Goal: Information Seeking & Learning: Learn about a topic

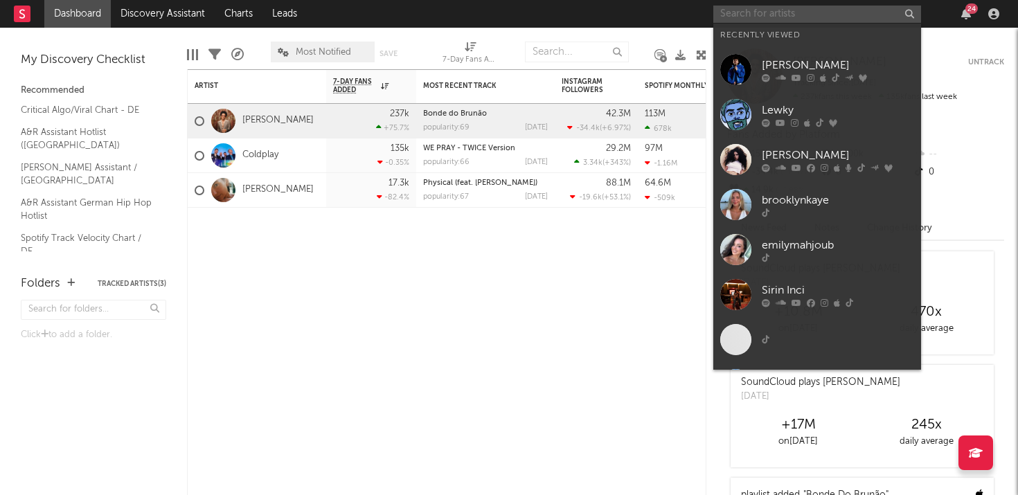
click at [792, 15] on input "text" at bounding box center [817, 14] width 208 height 17
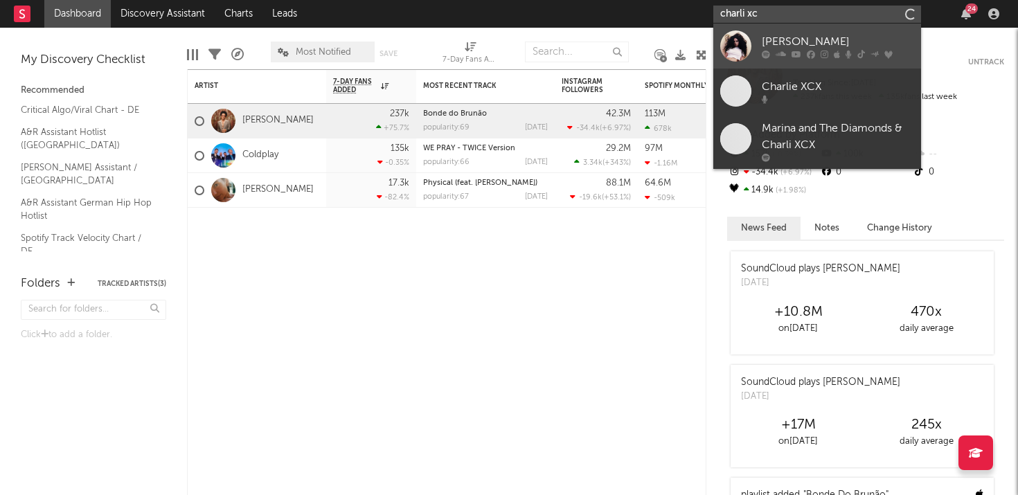
type input "charli xc"
click at [831, 35] on div "[PERSON_NAME]" at bounding box center [838, 41] width 152 height 17
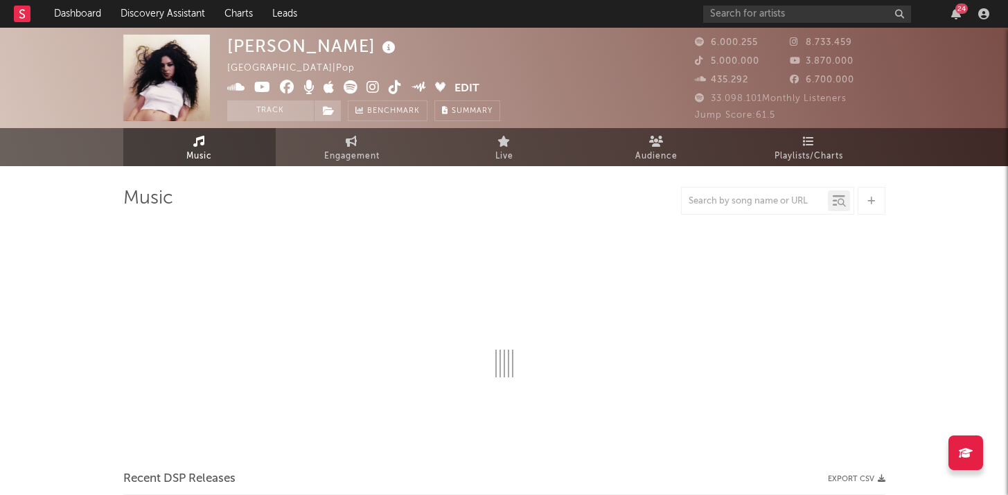
select select "6m"
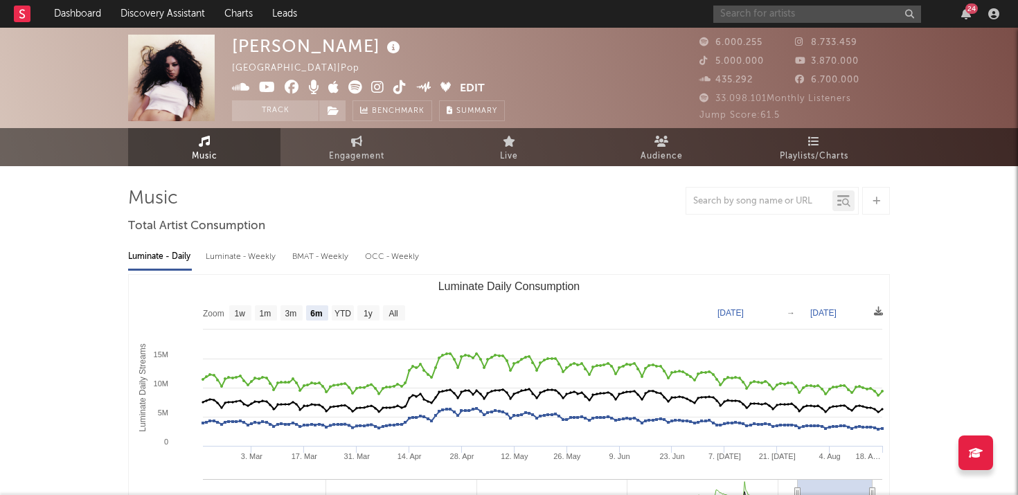
click at [774, 12] on input "text" at bounding box center [817, 14] width 208 height 17
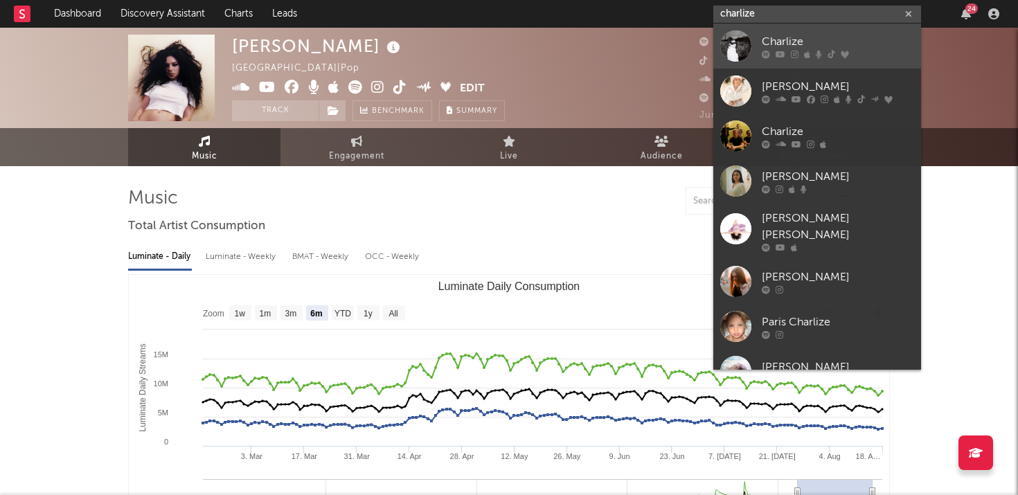
type input "charlize"
click at [813, 49] on div "Charlize" at bounding box center [838, 41] width 152 height 17
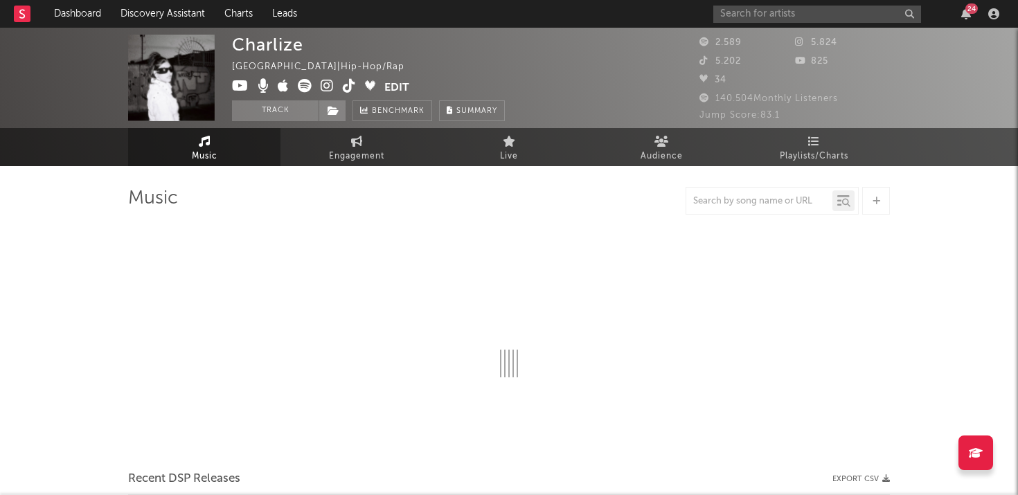
select select "1w"
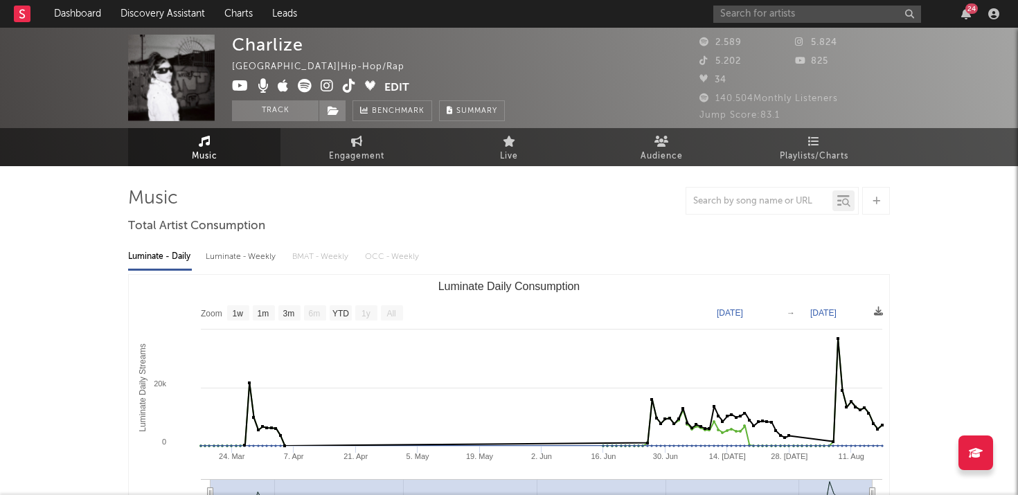
click at [350, 80] on icon at bounding box center [349, 86] width 13 height 14
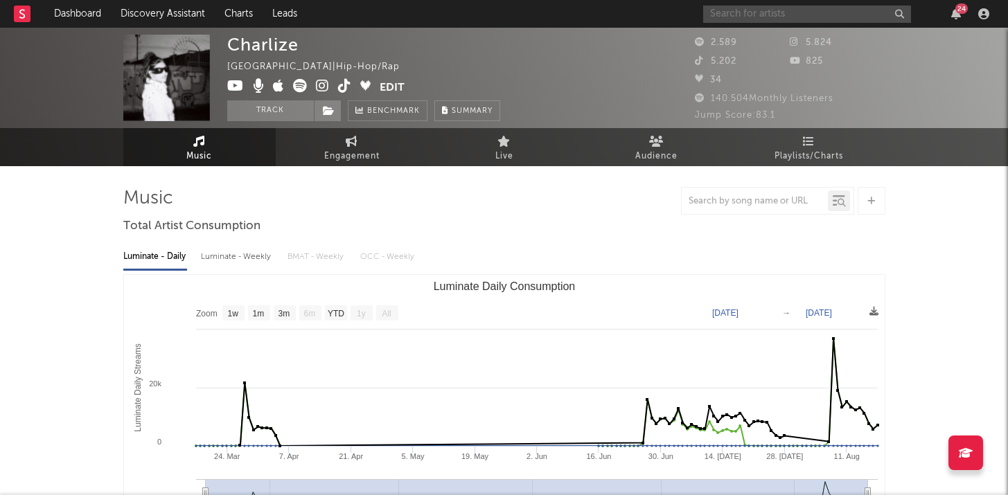
click at [727, 16] on input "text" at bounding box center [807, 14] width 208 height 17
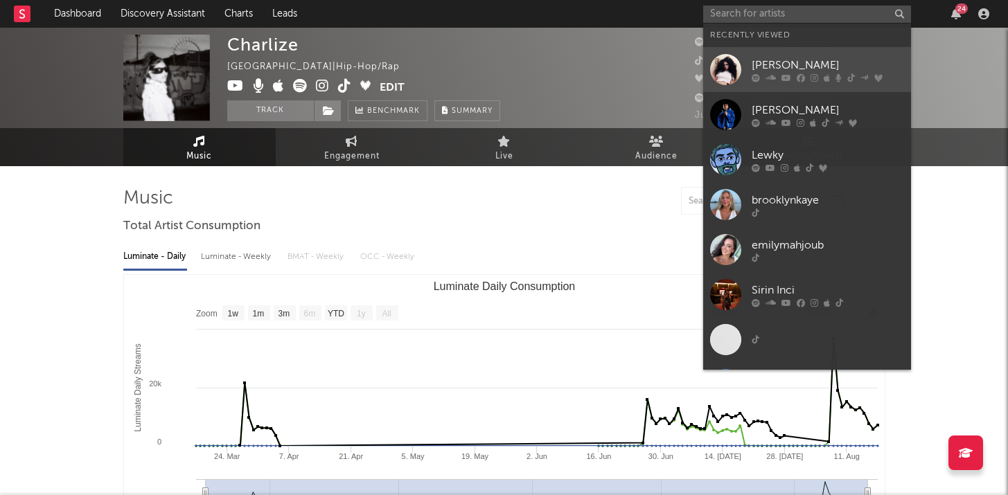
click at [735, 58] on div at bounding box center [725, 69] width 31 height 31
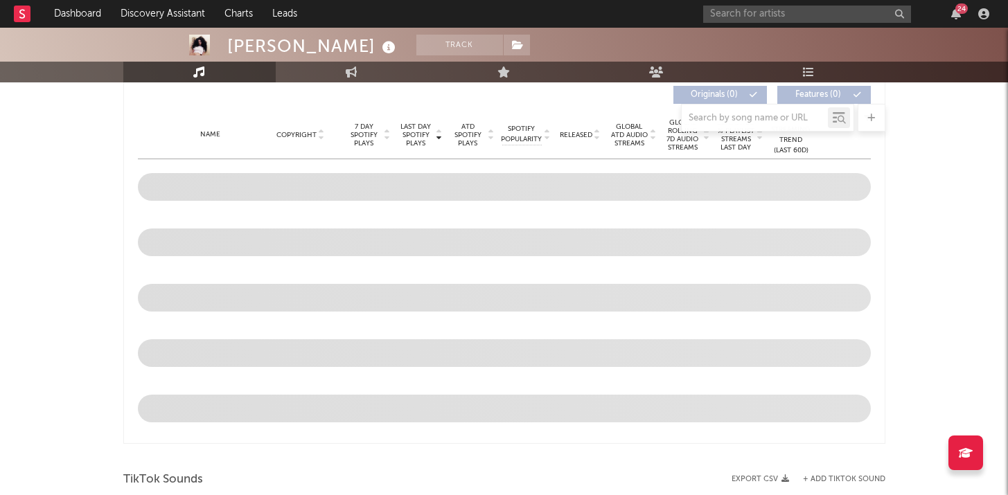
select select "6m"
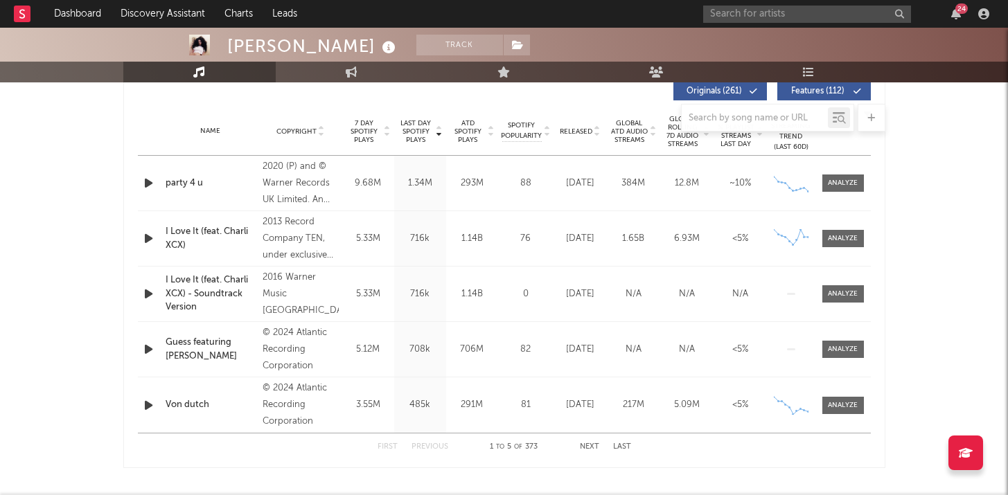
scroll to position [535, 0]
click at [595, 444] on button "Next" at bounding box center [589, 448] width 19 height 8
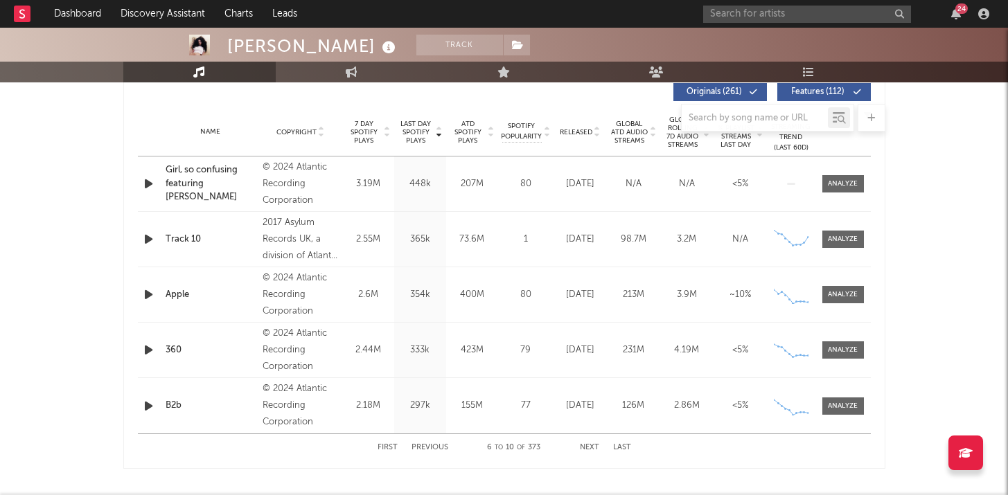
click at [596, 444] on button "Next" at bounding box center [589, 448] width 19 height 8
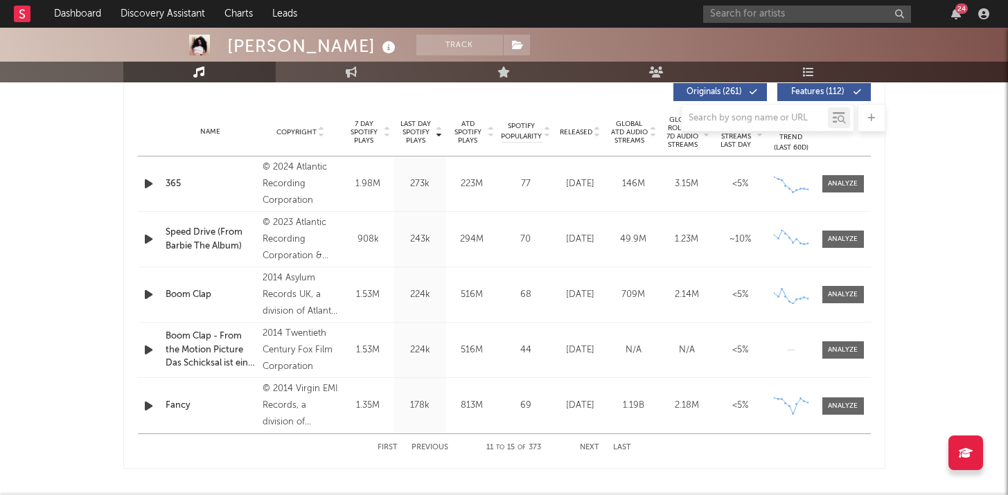
click at [596, 444] on button "Next" at bounding box center [589, 448] width 19 height 8
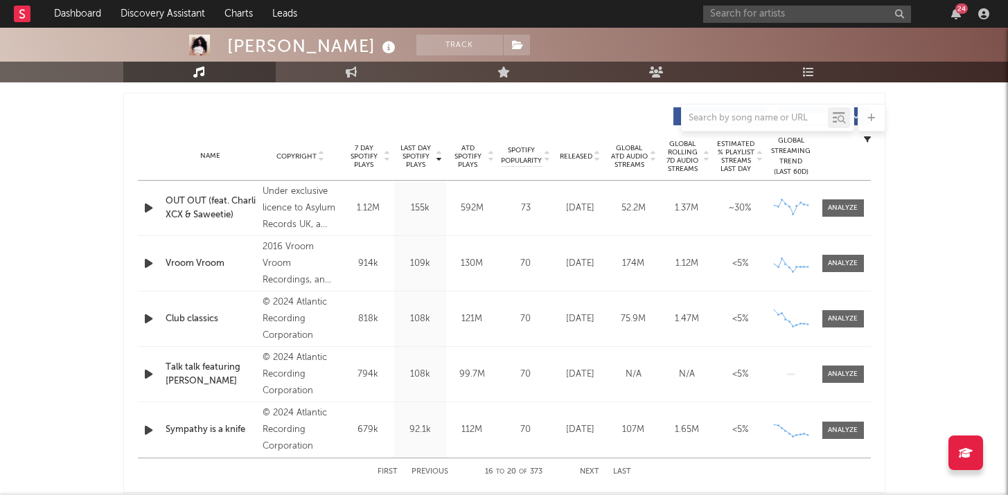
scroll to position [535, 0]
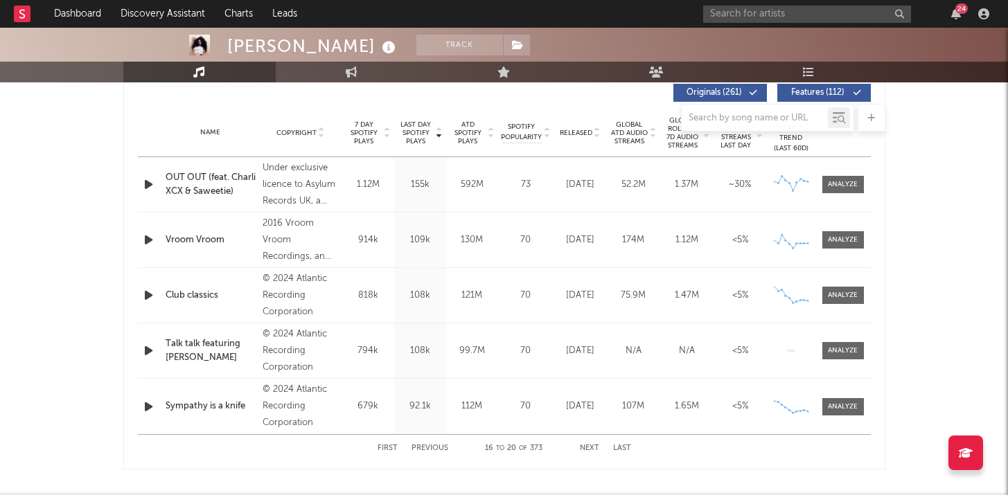
click at [424, 450] on button "Previous" at bounding box center [429, 449] width 37 height 8
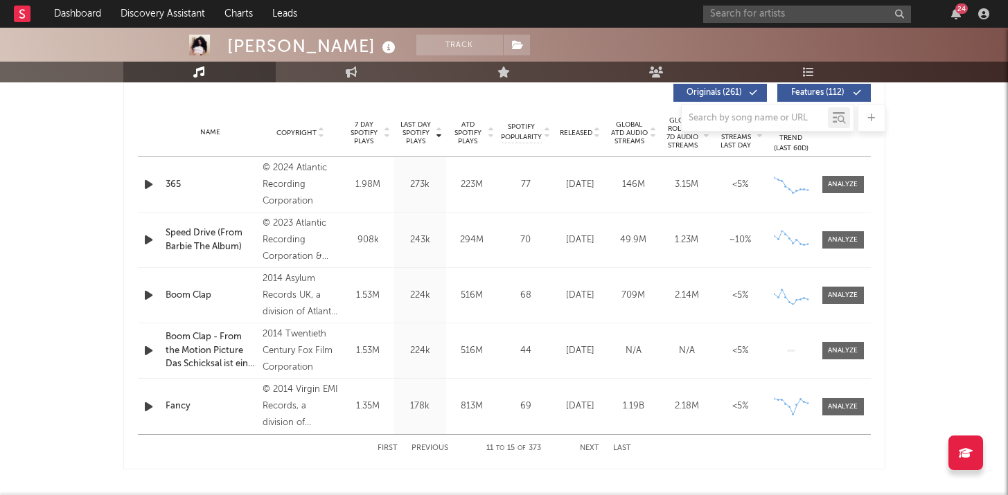
click at [424, 450] on button "Previous" at bounding box center [429, 449] width 37 height 8
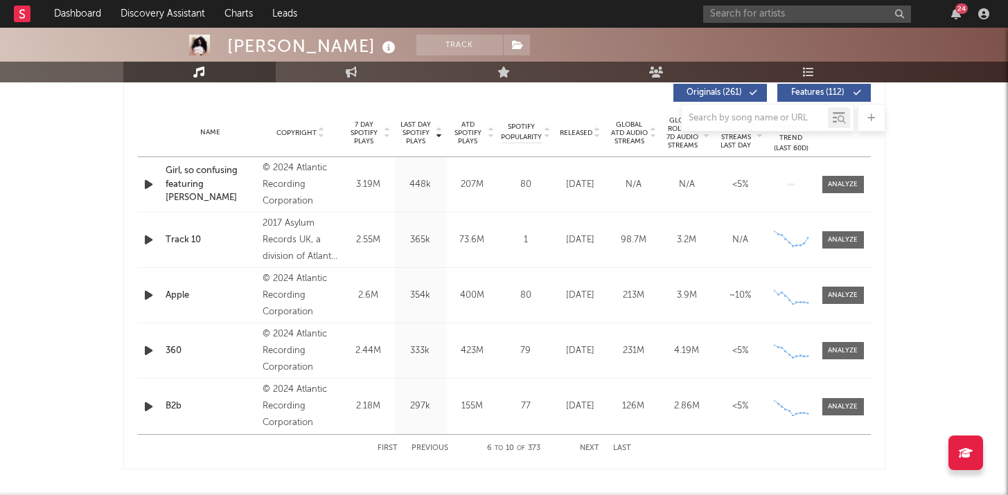
click at [424, 450] on button "Previous" at bounding box center [429, 449] width 37 height 8
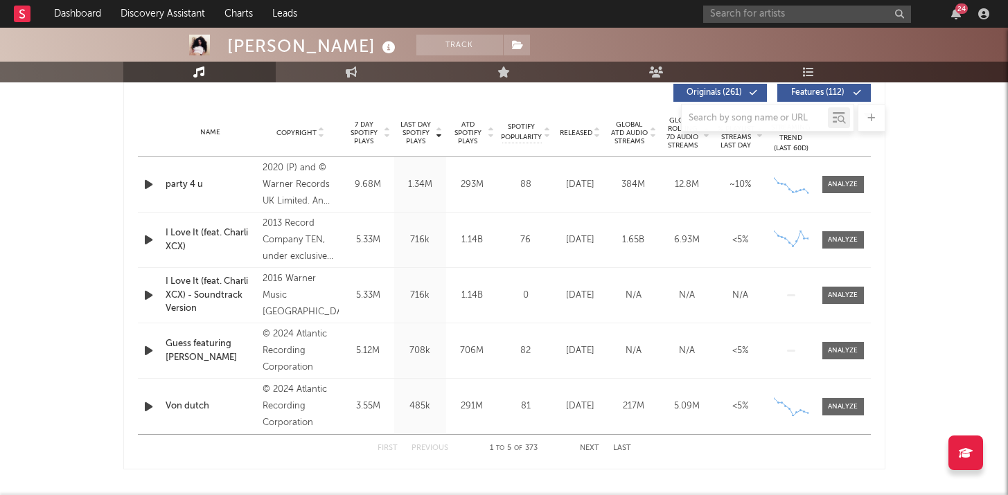
click at [425, 450] on button "Previous" at bounding box center [429, 449] width 37 height 8
click at [577, 445] on div "First Previous 1 to 5 of 373 Next Last" at bounding box center [505, 448] width 254 height 27
click at [591, 452] on div "First Previous 1 to 5 of 373 Next Last" at bounding box center [505, 448] width 254 height 27
click at [590, 447] on button "Next" at bounding box center [589, 449] width 19 height 8
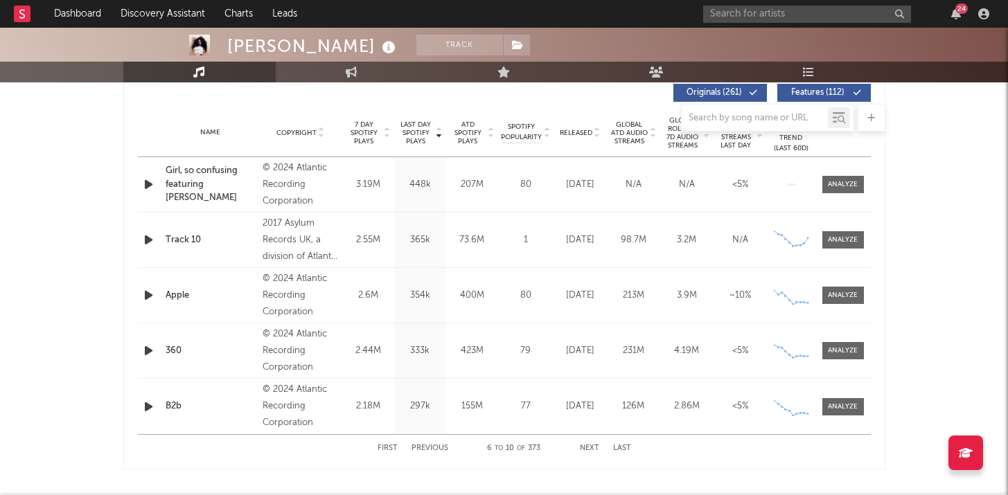
click at [590, 447] on button "Next" at bounding box center [589, 449] width 19 height 8
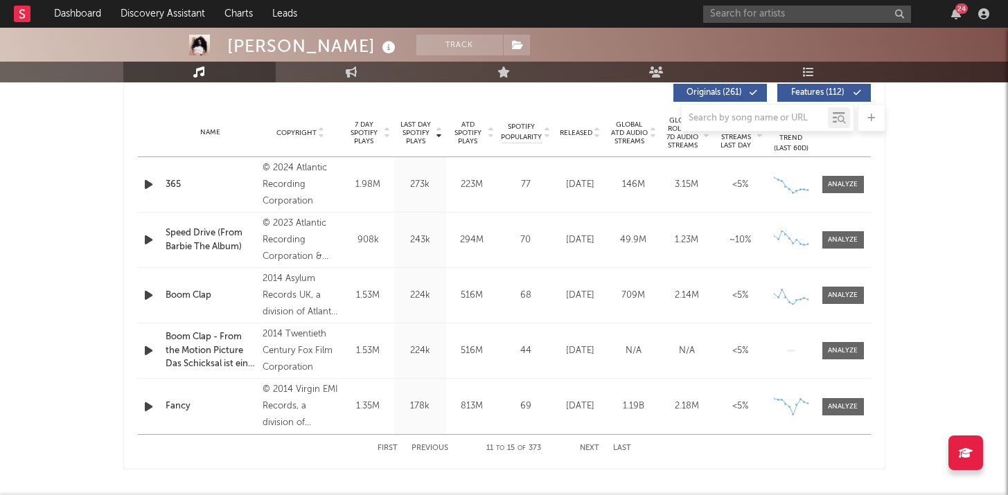
click at [590, 447] on button "Next" at bounding box center [589, 449] width 19 height 8
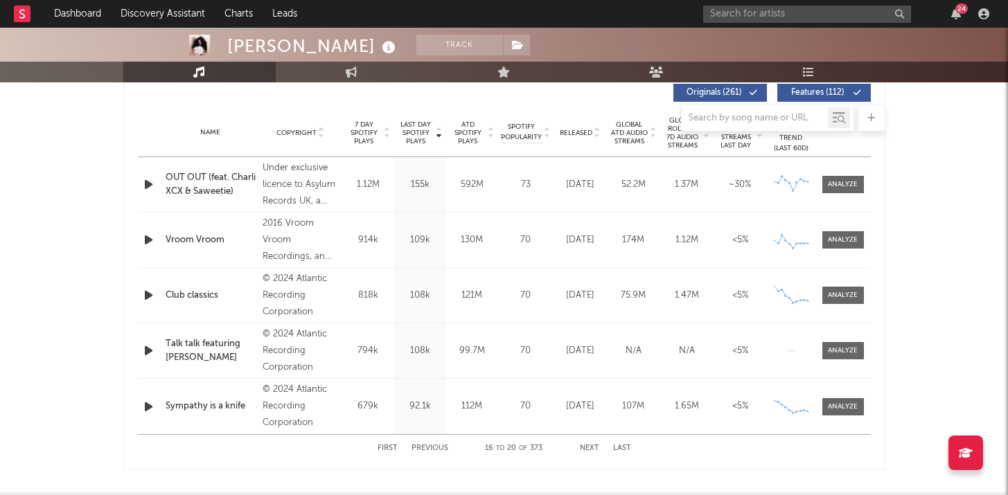
click at [590, 447] on button "Next" at bounding box center [589, 449] width 19 height 8
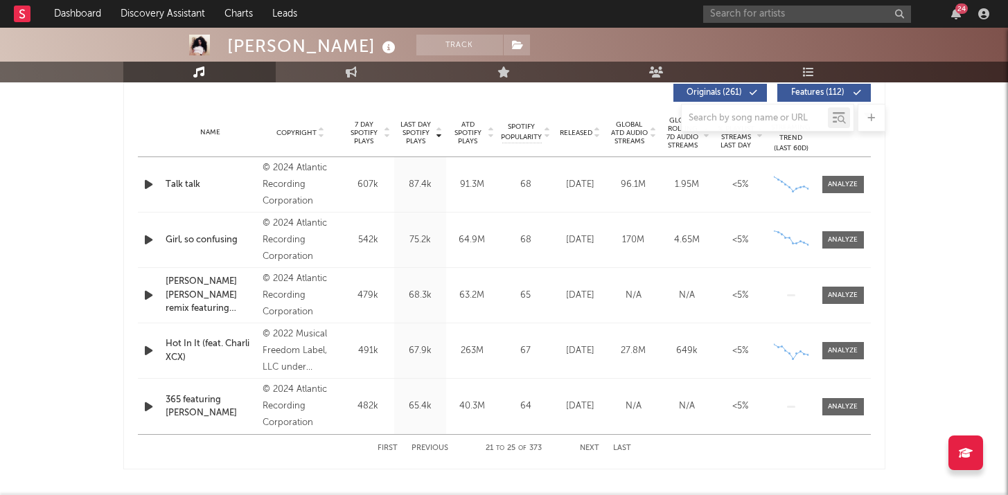
click at [590, 447] on button "Next" at bounding box center [589, 449] width 19 height 8
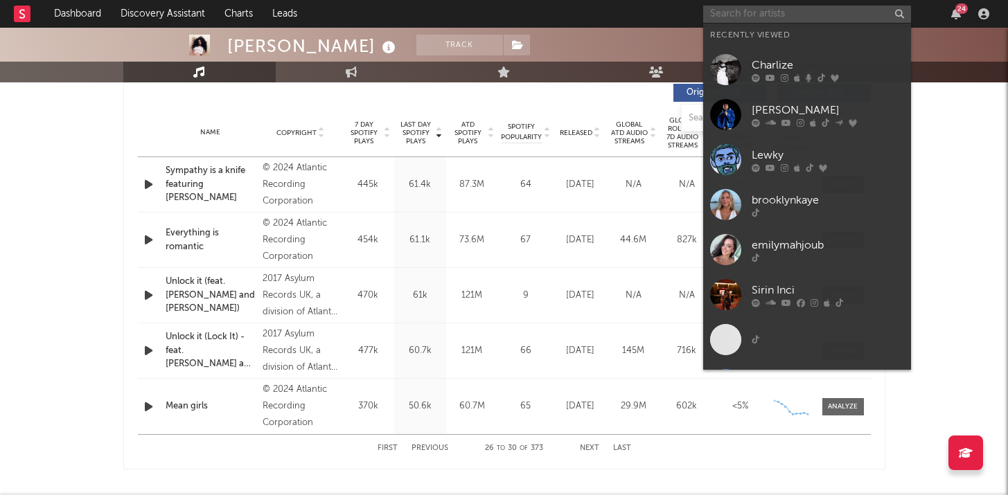
click at [788, 15] on input "text" at bounding box center [807, 14] width 208 height 17
paste input "[URL][DOMAIN_NAME]"
type input "[URL][DOMAIN_NAME]"
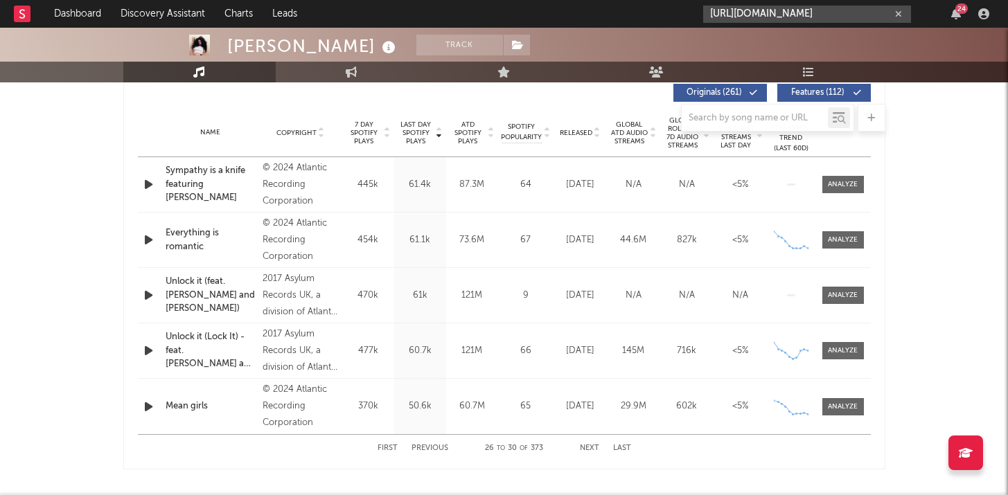
click at [900, 14] on icon "button" at bounding box center [898, 14] width 7 height 9
click at [763, 123] on input "text" at bounding box center [755, 118] width 146 height 11
paste input "[URL][DOMAIN_NAME]"
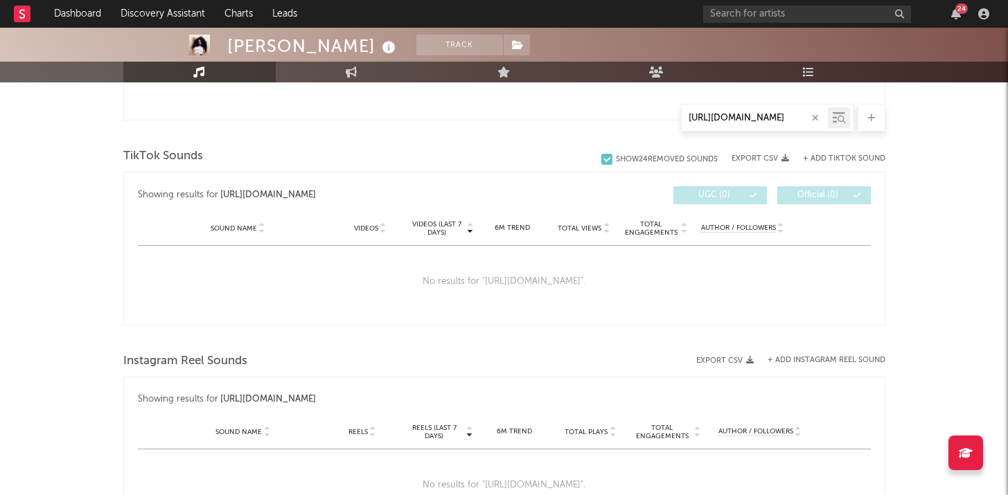
scroll to position [645, 0]
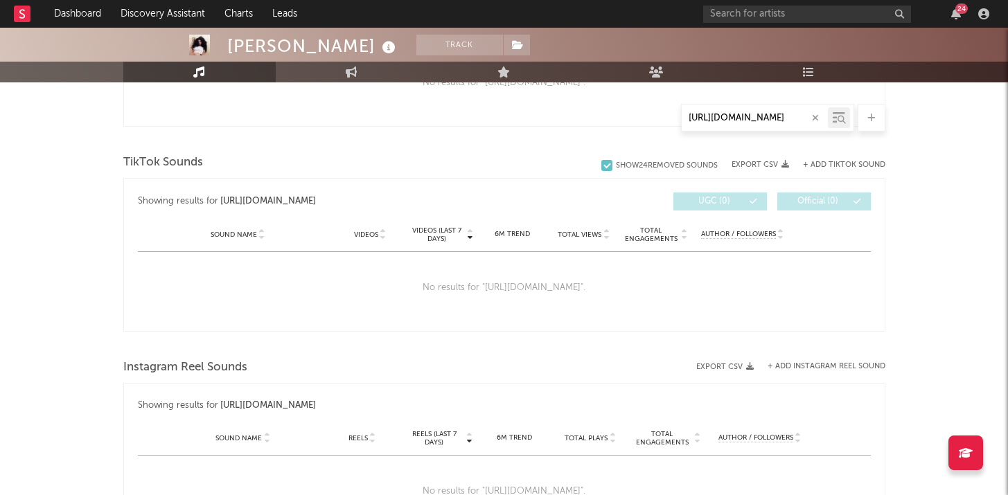
type input "[URL][DOMAIN_NAME]"
click at [824, 159] on div "+ Add TikTok Sound" at bounding box center [837, 165] width 96 height 14
click at [826, 167] on button "+ Add TikTok Sound" at bounding box center [844, 165] width 82 height 8
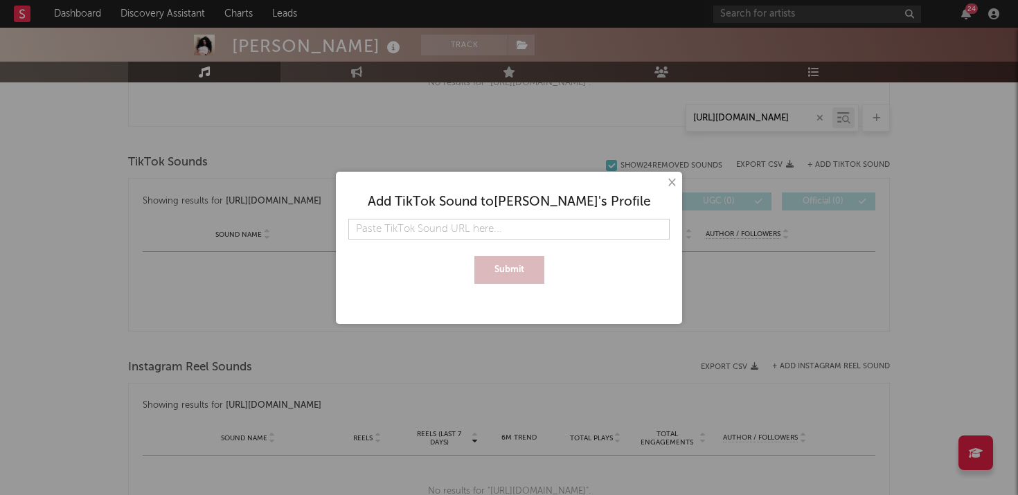
click at [592, 234] on input "text" at bounding box center [508, 229] width 321 height 21
type input "[URL][DOMAIN_NAME]"
click at [526, 276] on button "Submit" at bounding box center [509, 270] width 70 height 28
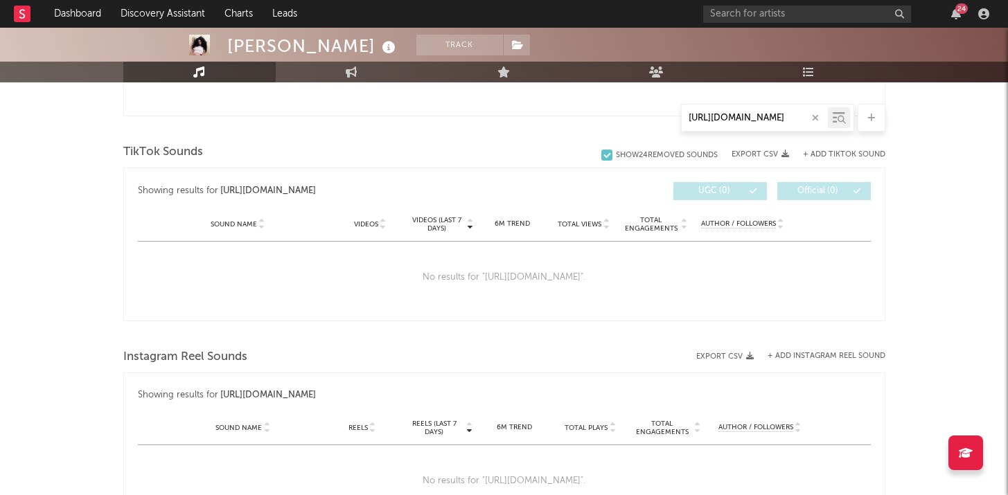
scroll to position [651, 0]
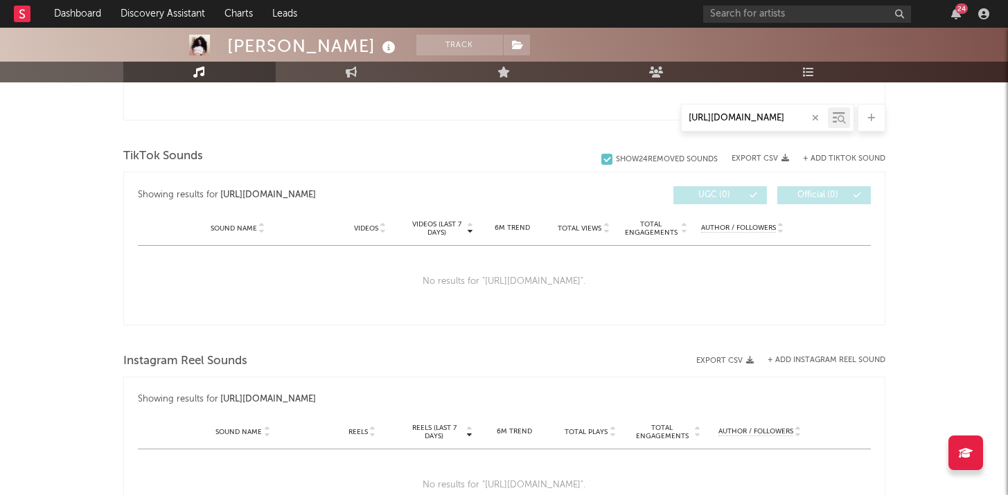
click at [646, 199] on div "UGC ( 0 ) Official ( 0 )" at bounding box center [687, 195] width 366 height 18
click at [423, 229] on span "Videos (last 7 days)" at bounding box center [437, 228] width 56 height 17
click at [813, 119] on icon "button" at bounding box center [815, 118] width 7 height 9
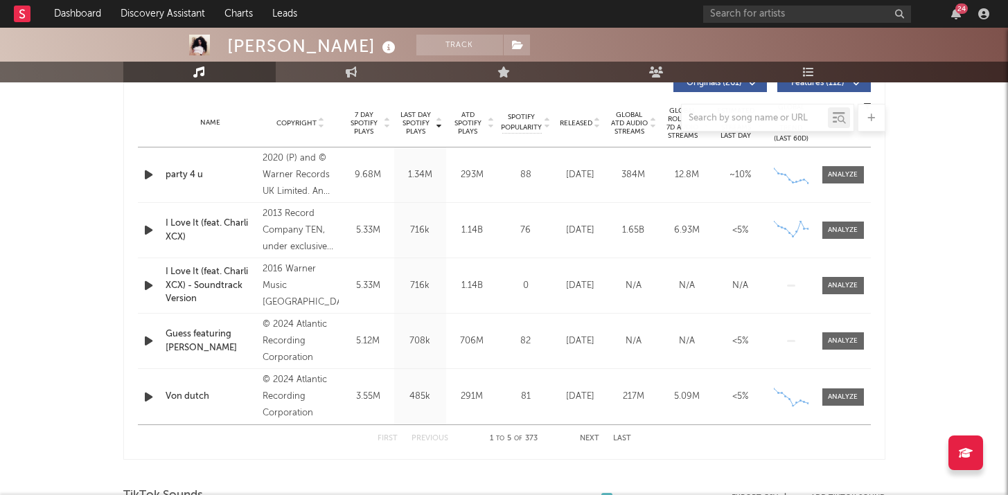
scroll to position [534, 0]
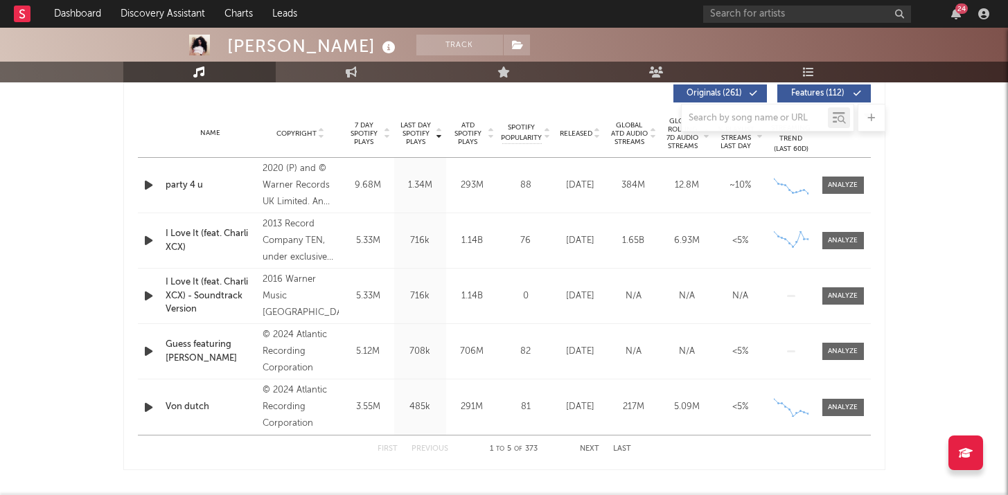
click at [767, 109] on div at bounding box center [755, 117] width 146 height 17
click at [769, 118] on input "text" at bounding box center [755, 118] width 146 height 11
paste input "[URL][DOMAIN_NAME]"
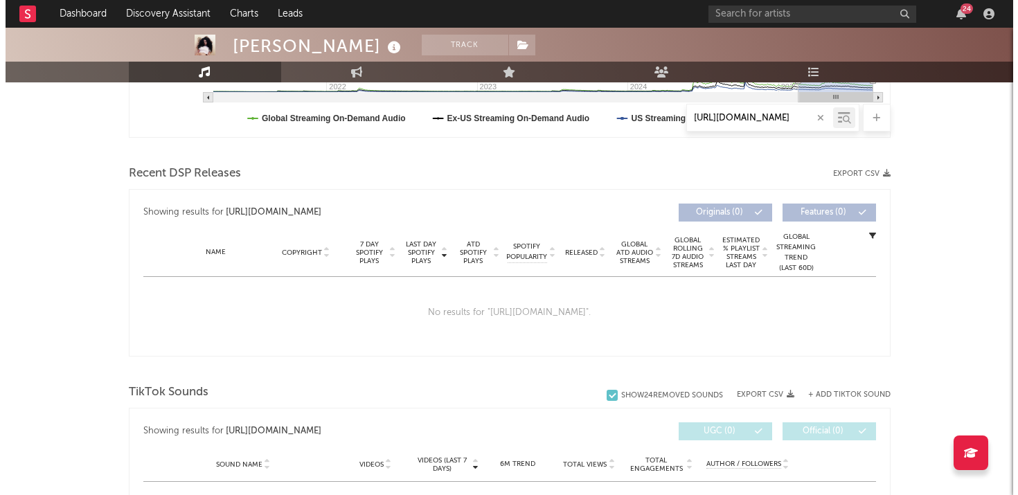
scroll to position [411, 0]
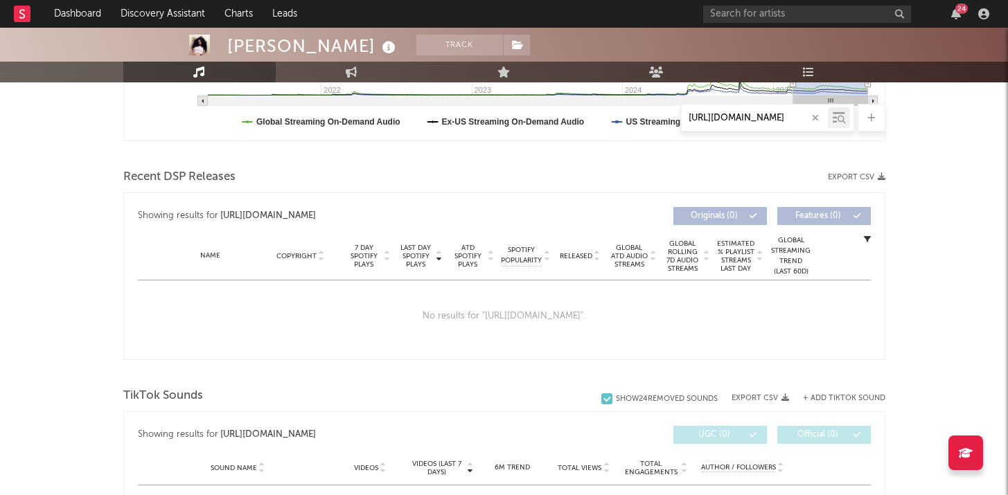
click at [876, 123] on div at bounding box center [872, 118] width 28 height 28
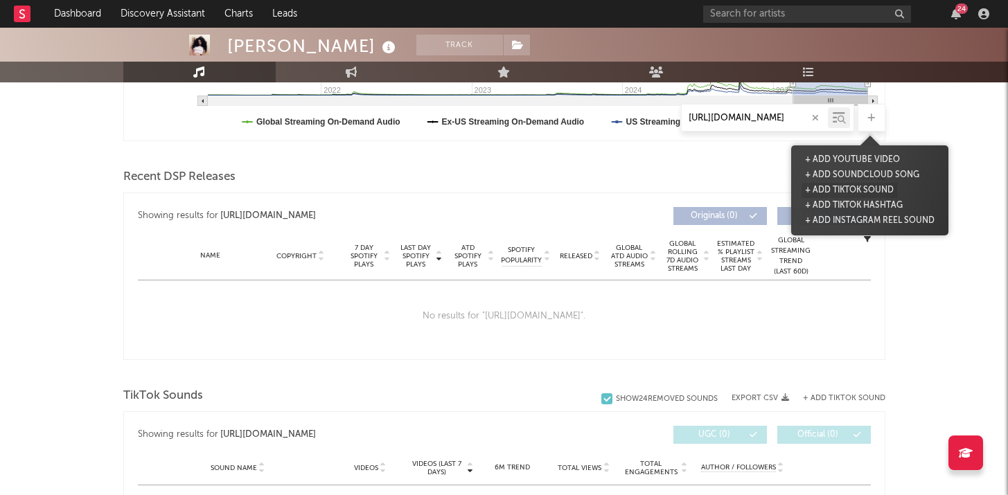
click at [834, 189] on button "+ Add TikTok Sound" at bounding box center [849, 190] width 96 height 15
type input "[URL][DOMAIN_NAME]"
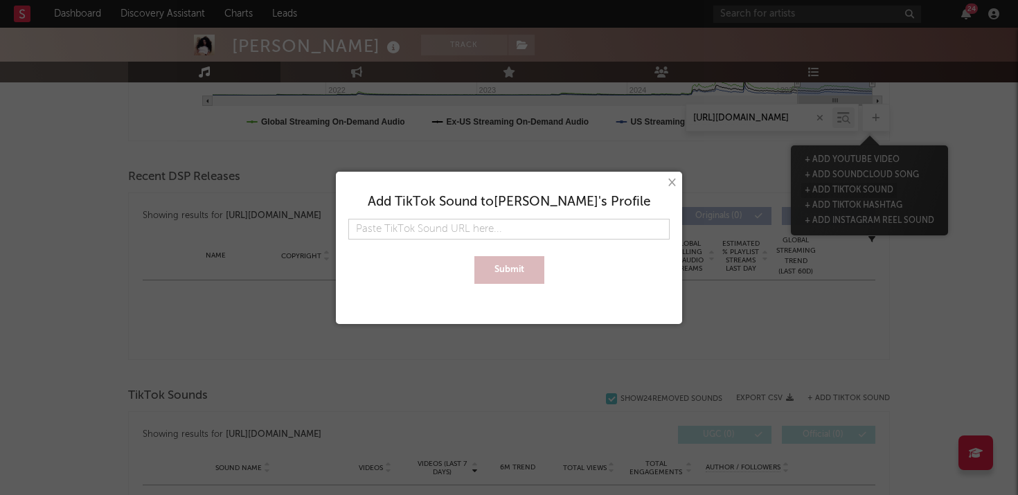
scroll to position [0, 0]
click at [599, 225] on input "text" at bounding box center [508, 229] width 321 height 21
paste input "[URL][DOMAIN_NAME]"
type input "[URL][DOMAIN_NAME]"
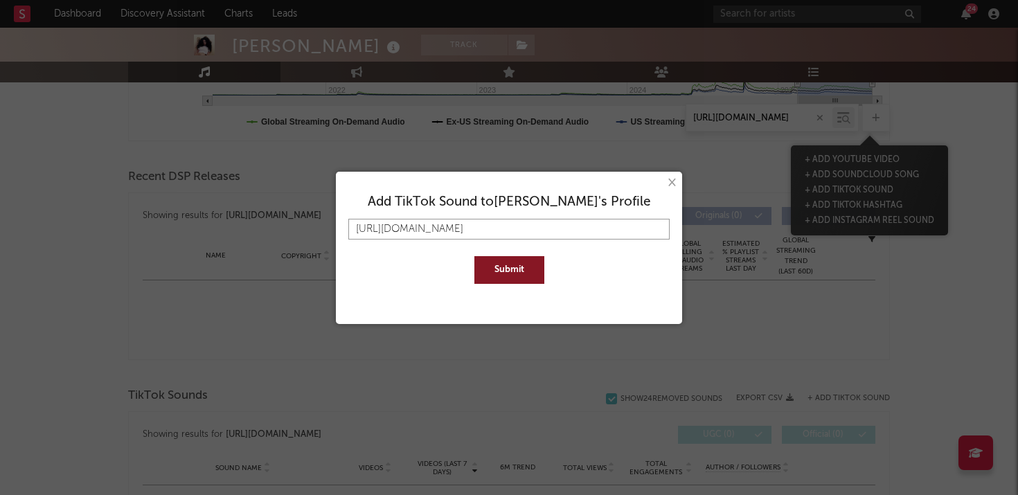
type input "[URL][DOMAIN_NAME]"
click at [492, 280] on button "Submit" at bounding box center [509, 270] width 70 height 28
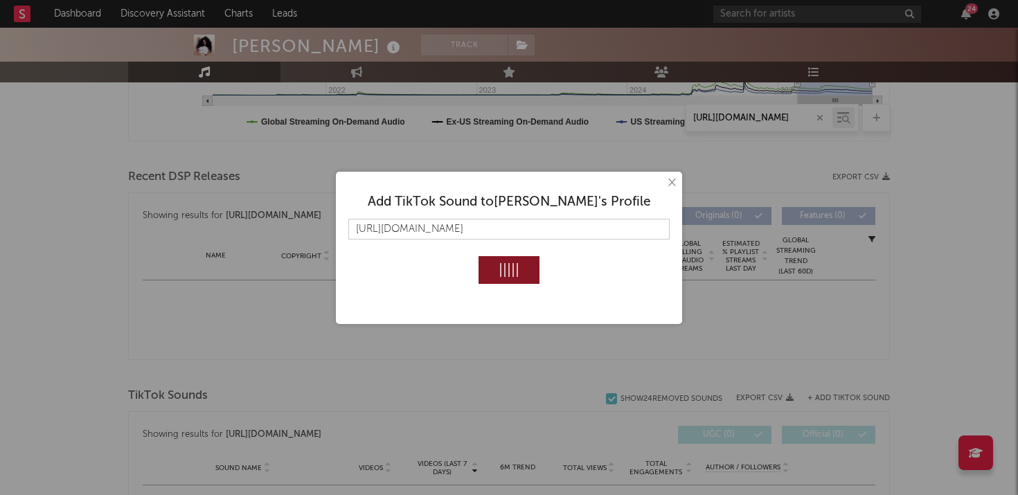
scroll to position [429, 0]
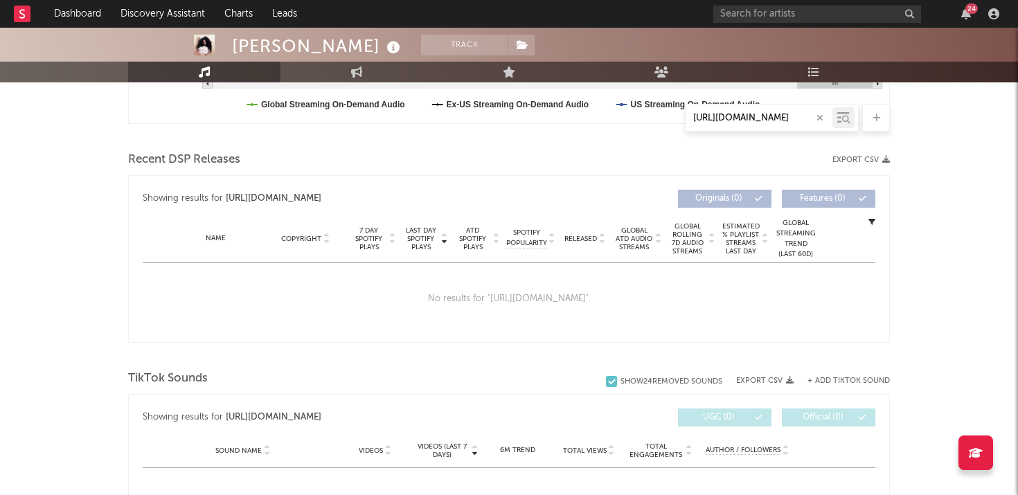
click at [809, 309] on div "No results for " https://www.tiktok.com/music/Talk-talk-7377196601942951952 "." at bounding box center [509, 299] width 733 height 72
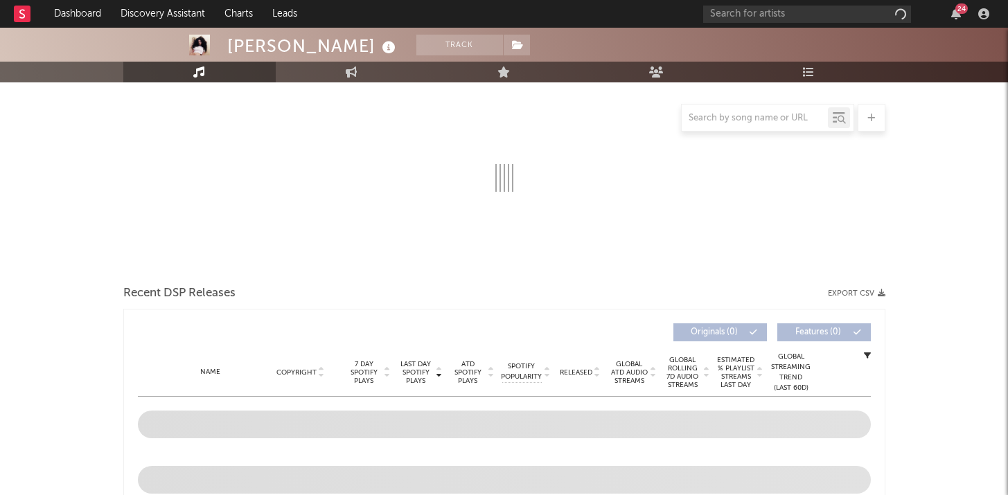
select select "6m"
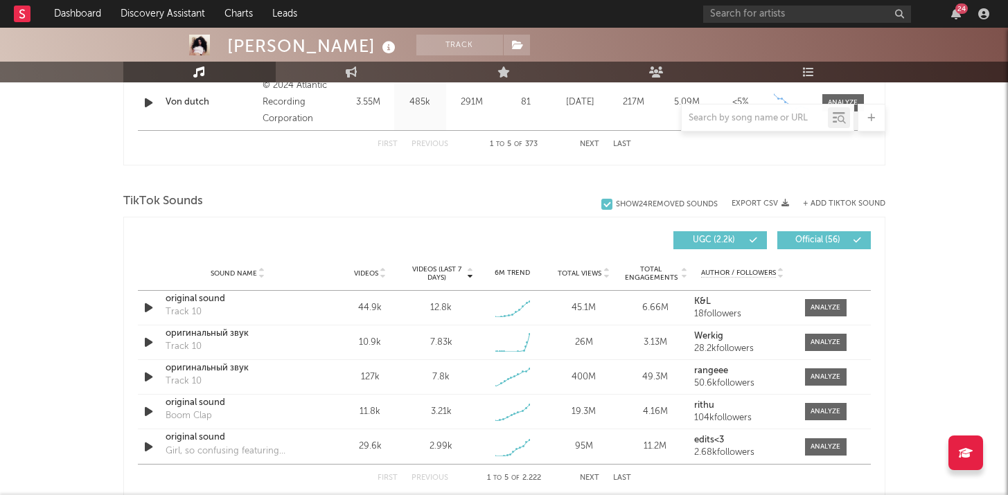
scroll to position [858, 0]
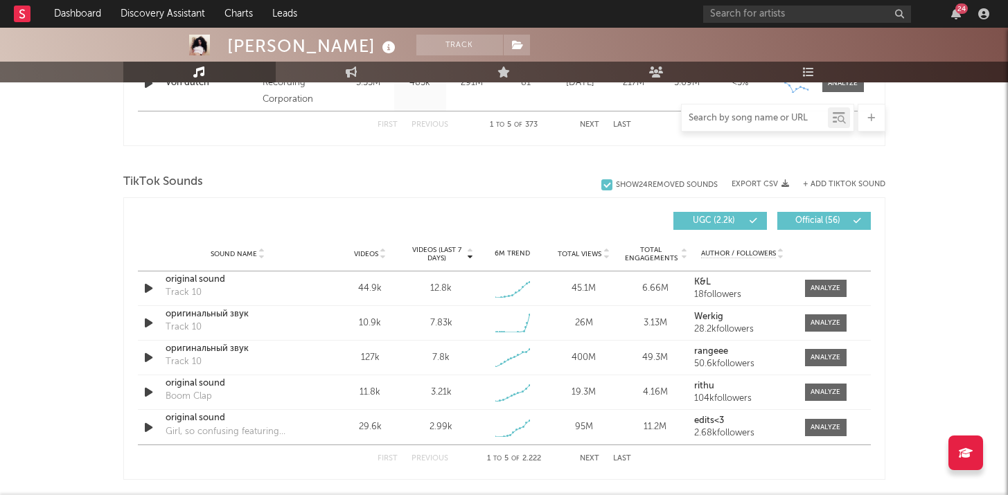
click at [776, 114] on input "text" at bounding box center [755, 118] width 146 height 11
click at [776, 115] on input "text" at bounding box center [755, 118] width 146 height 11
paste input "[URL][DOMAIN_NAME]"
type input "[URL][DOMAIN_NAME]"
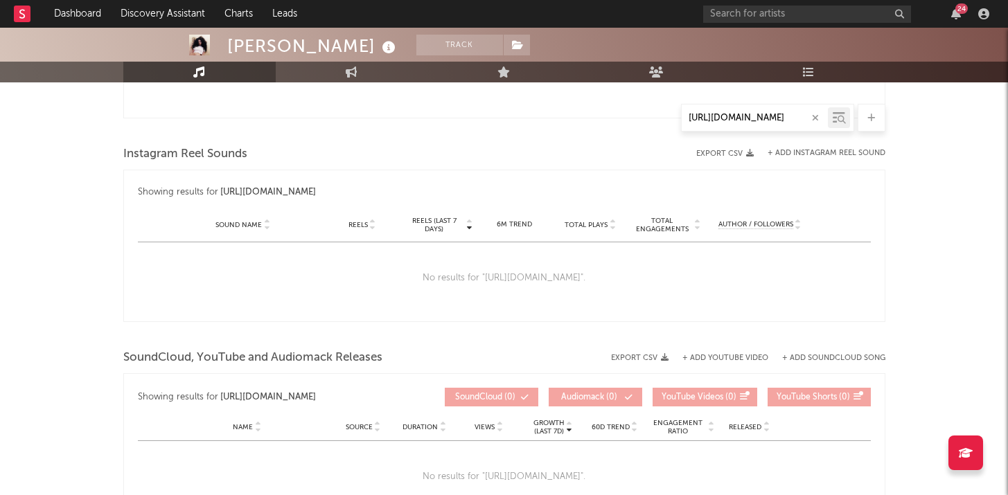
click at [815, 117] on icon "button" at bounding box center [815, 118] width 7 height 9
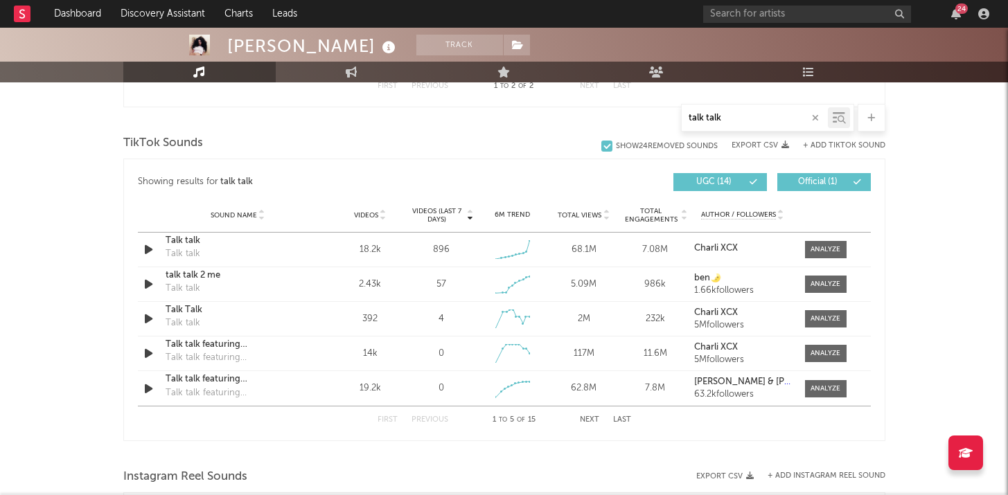
scroll to position [731, 0]
click at [592, 418] on button "Next" at bounding box center [589, 420] width 19 height 8
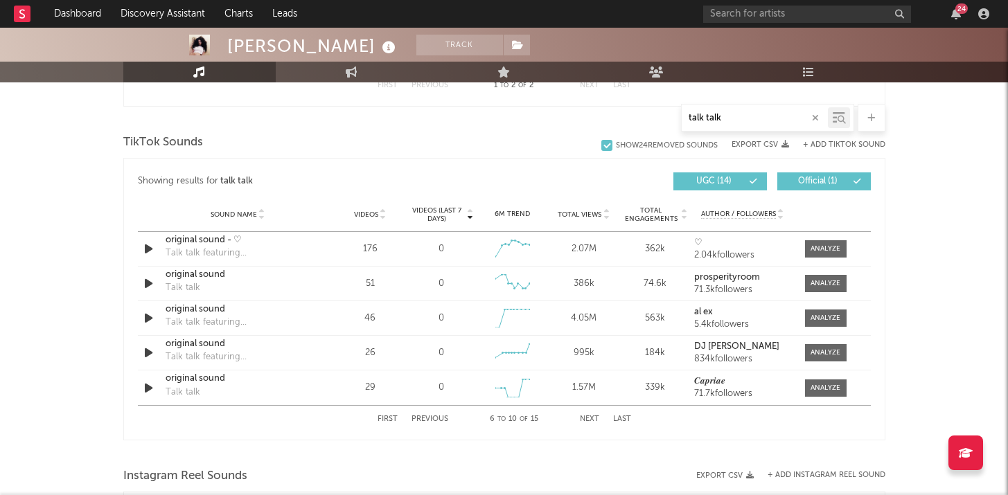
click at [592, 418] on button "Next" at bounding box center [589, 420] width 19 height 8
click at [437, 419] on button "Previous" at bounding box center [429, 420] width 37 height 8
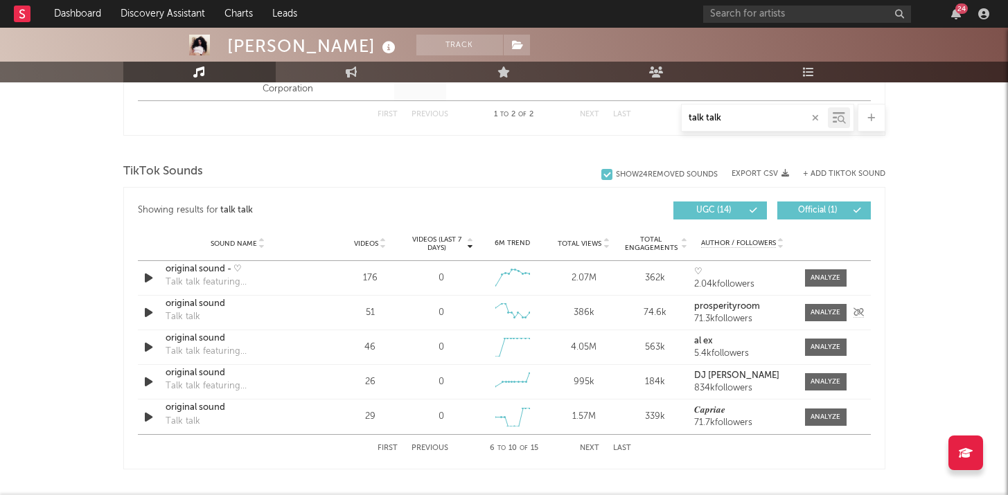
scroll to position [702, 0]
click at [389, 449] on button "First" at bounding box center [388, 449] width 20 height 8
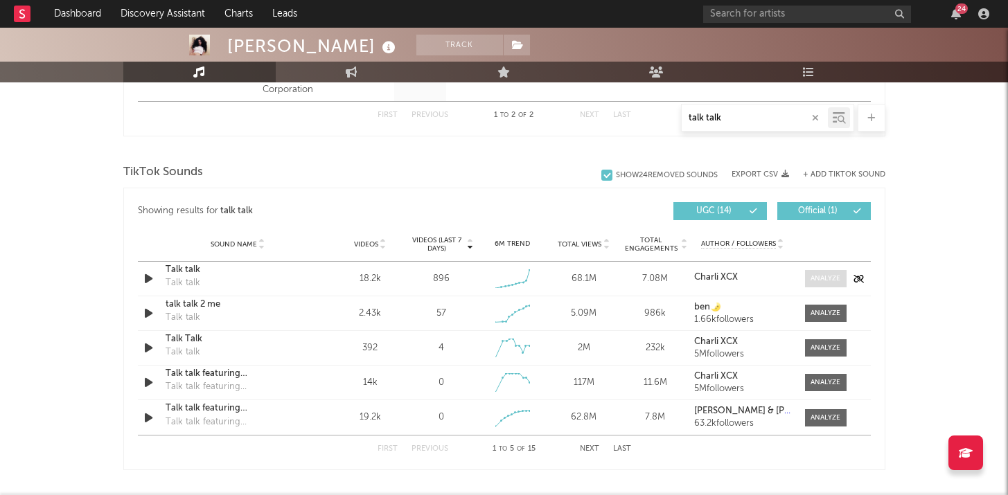
type input "talk talk"
click at [833, 281] on div at bounding box center [825, 279] width 30 height 10
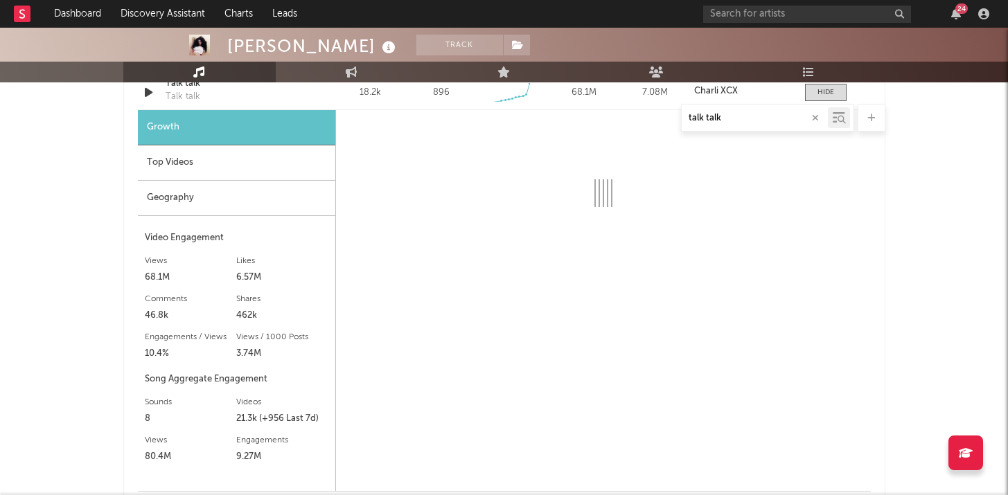
scroll to position [898, 0]
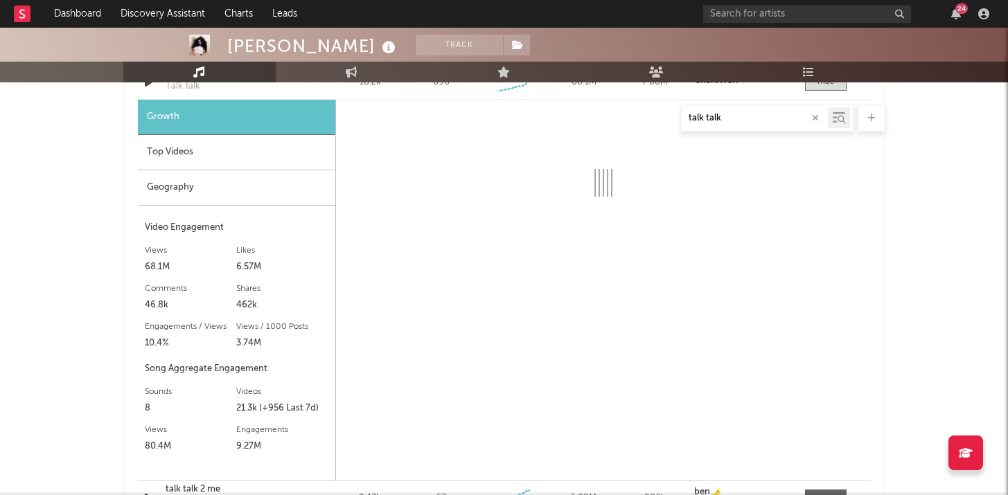
select select "6m"
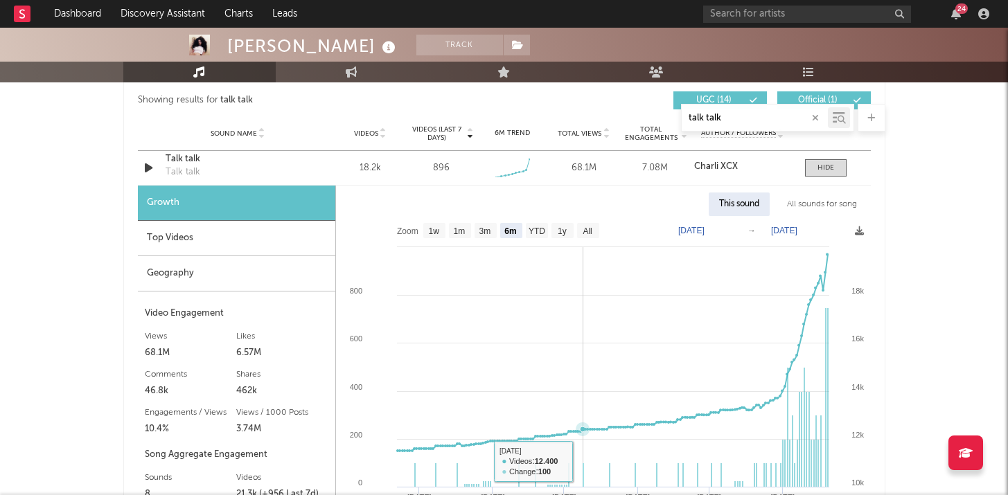
scroll to position [811, 0]
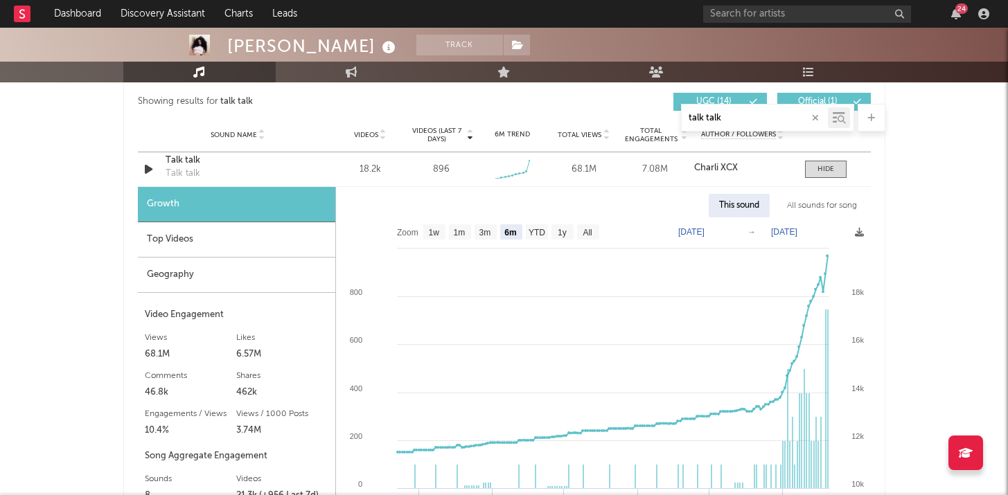
click at [885, 187] on div "Showing results for talk talk Videos (last 7 days) Sound Name Videos Videos (la…" at bounding box center [504, 410] width 762 height 664
click at [818, 115] on button "button" at bounding box center [815, 118] width 11 height 13
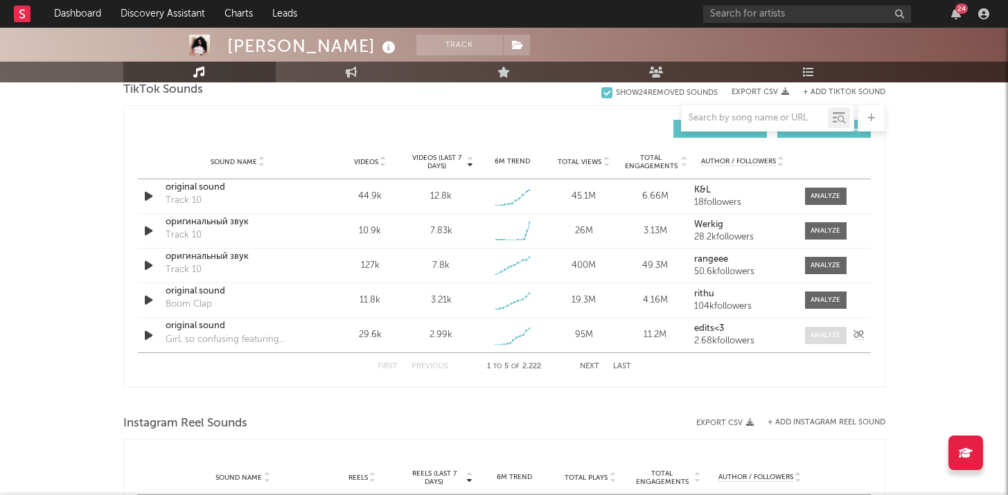
scroll to position [950, 0]
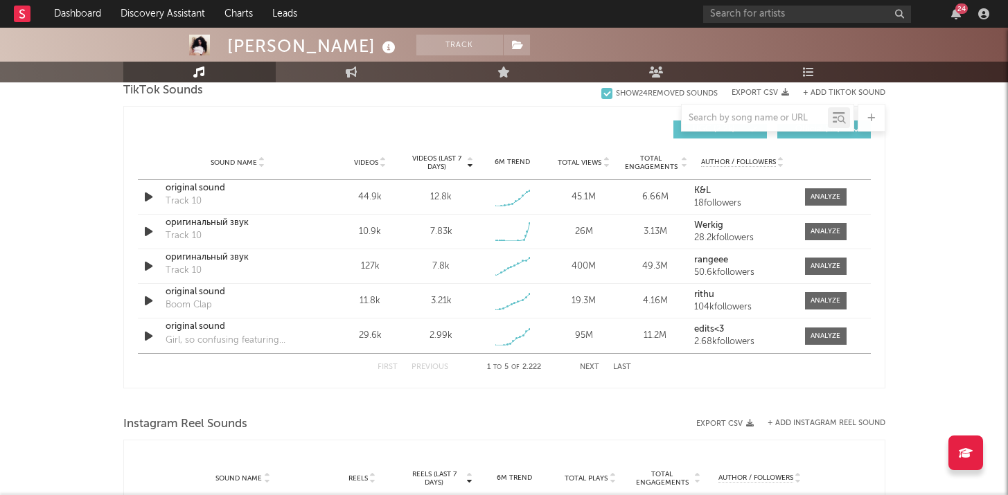
click at [585, 365] on button "Next" at bounding box center [589, 368] width 19 height 8
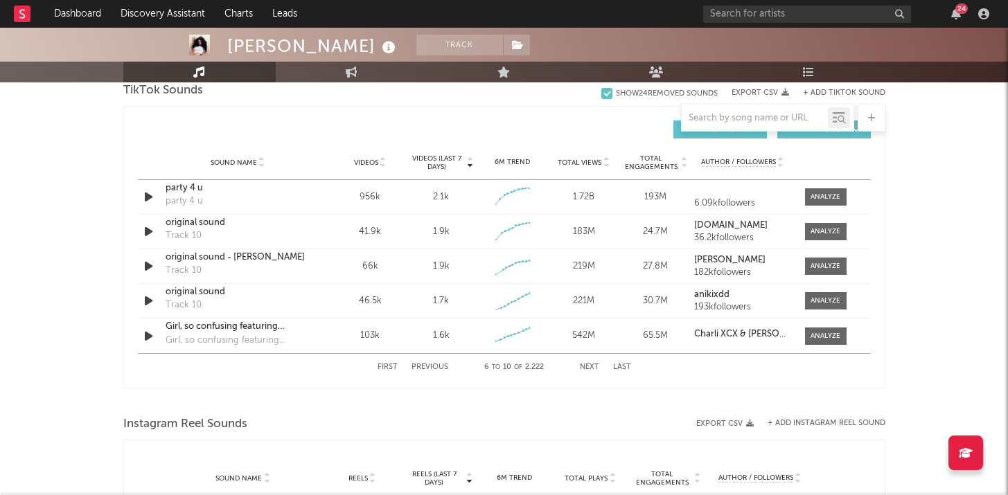
click at [585, 365] on button "Next" at bounding box center [589, 368] width 19 height 8
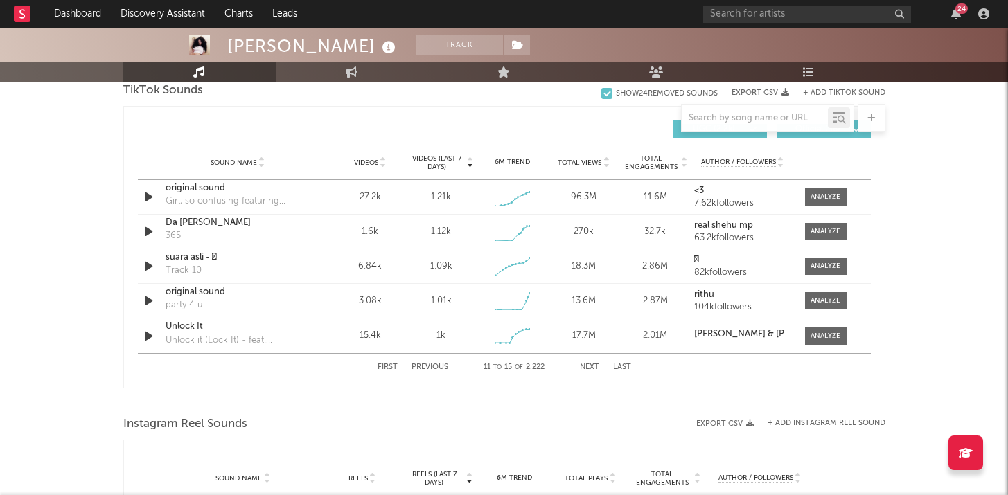
click at [585, 365] on button "Next" at bounding box center [589, 368] width 19 height 8
select select "6m"
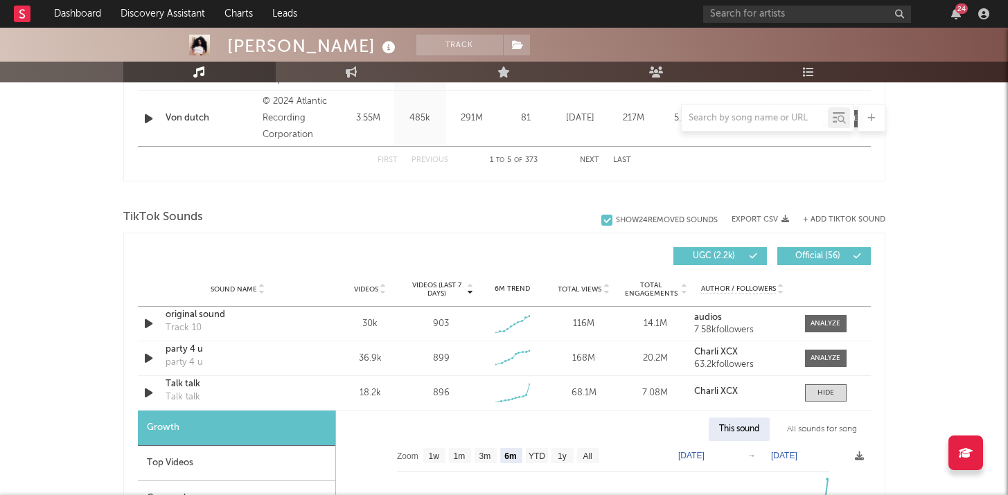
scroll to position [824, 0]
click at [182, 225] on div "TikTok Sounds" at bounding box center [504, 217] width 762 height 24
click at [59, 12] on link "Dashboard" at bounding box center [77, 14] width 66 height 28
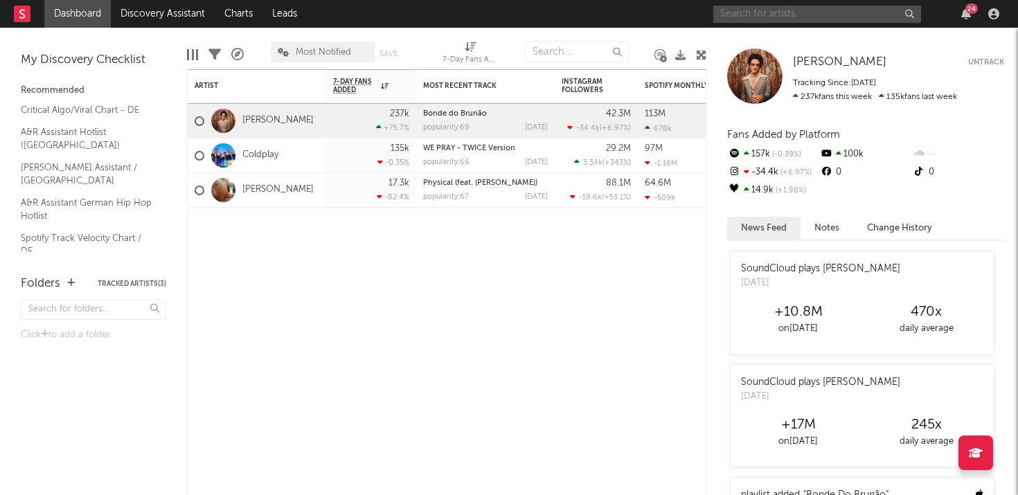
click at [797, 15] on input "text" at bounding box center [817, 14] width 208 height 17
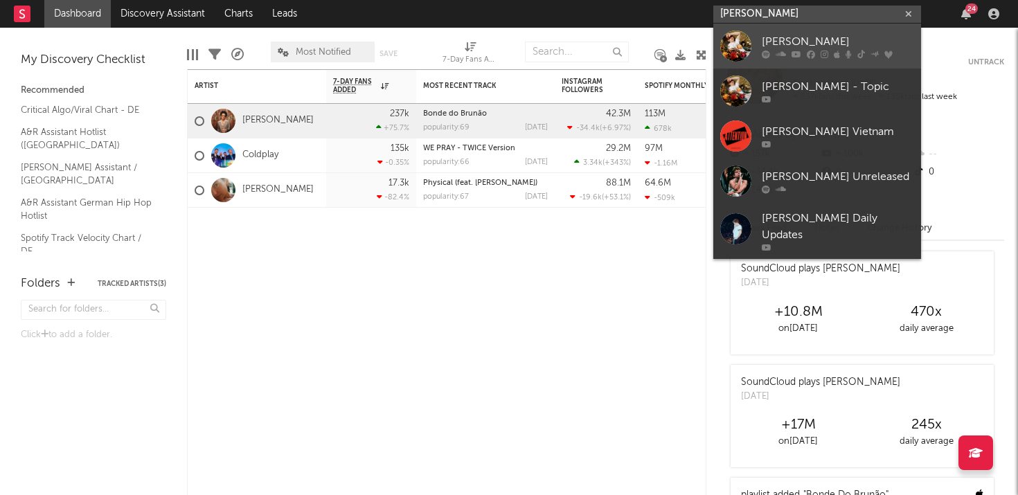
type input "[PERSON_NAME]"
click at [858, 48] on div "[PERSON_NAME]" at bounding box center [838, 41] width 152 height 17
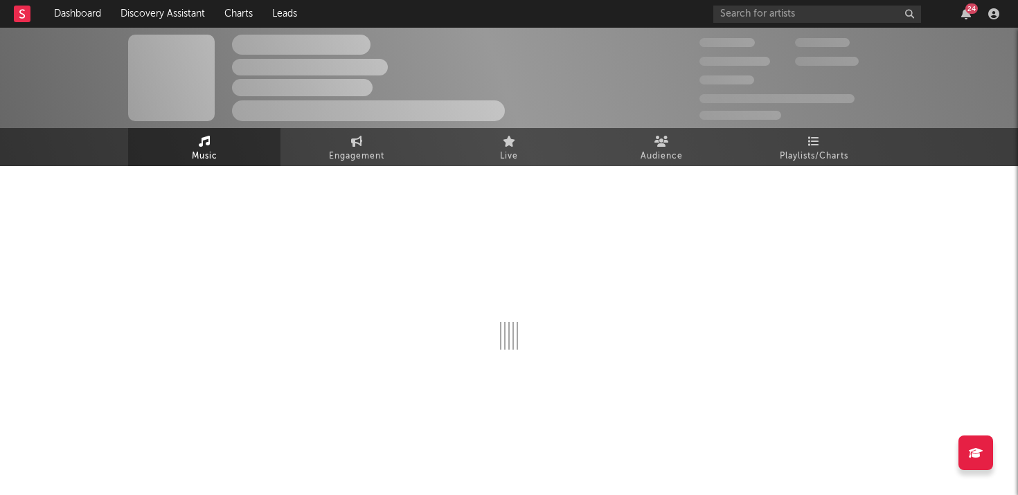
select select "6m"
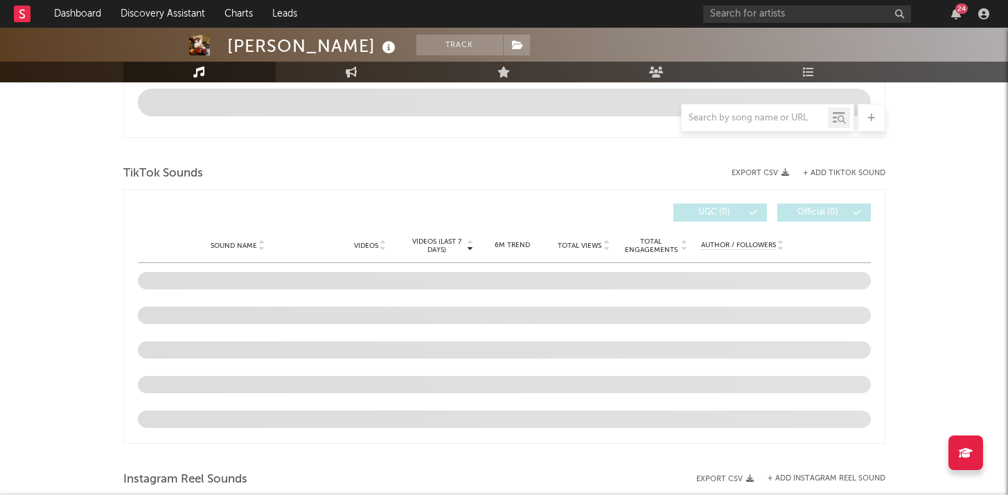
scroll to position [876, 0]
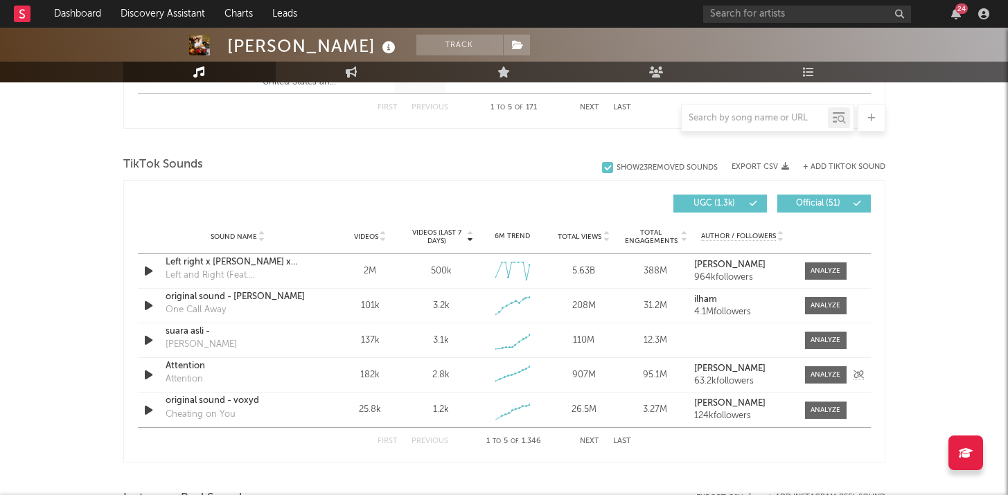
click at [371, 369] on div "182k" at bounding box center [370, 376] width 64 height 14
click at [819, 265] on span at bounding box center [826, 271] width 42 height 17
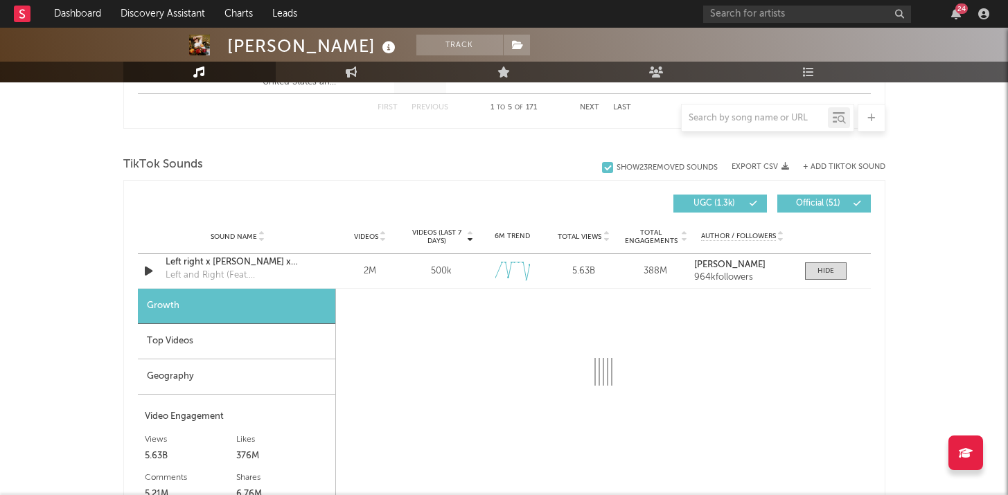
click at [271, 368] on div "Geography" at bounding box center [236, 377] width 197 height 35
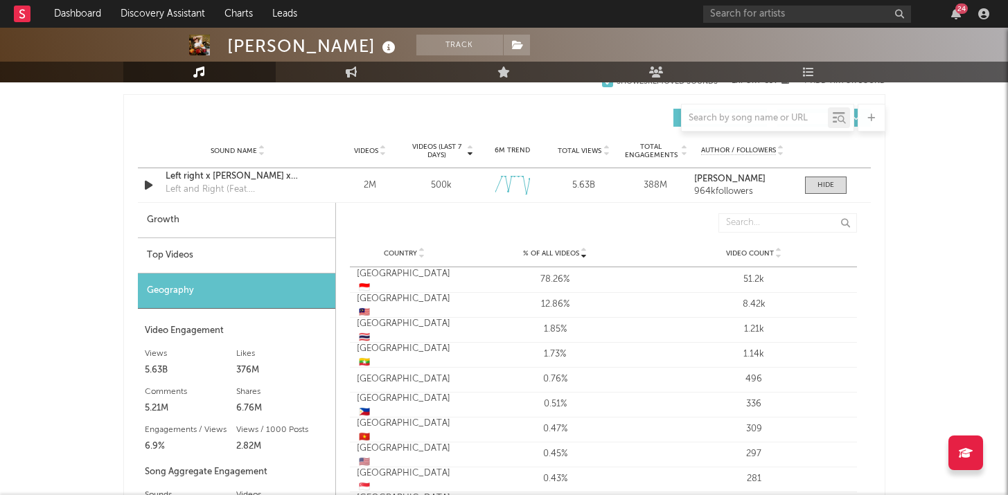
scroll to position [933, 0]
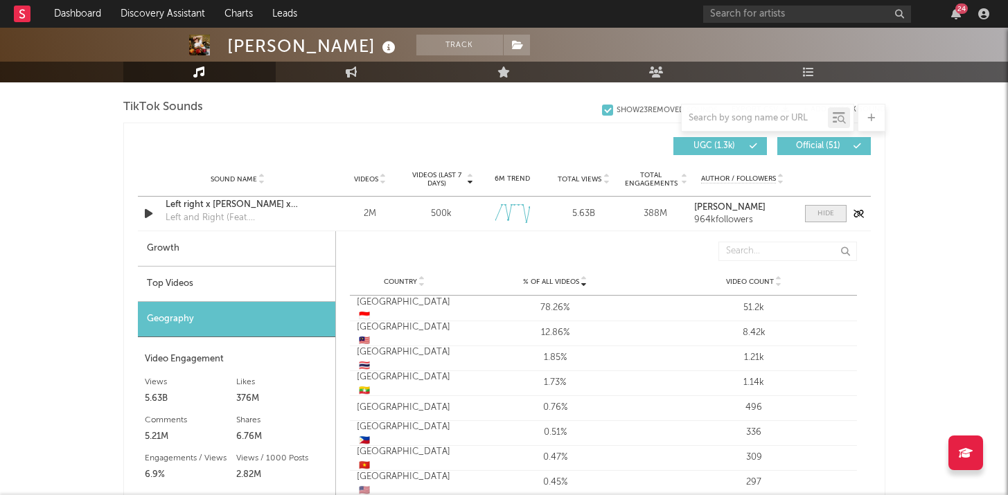
click at [819, 215] on div at bounding box center [825, 213] width 17 height 10
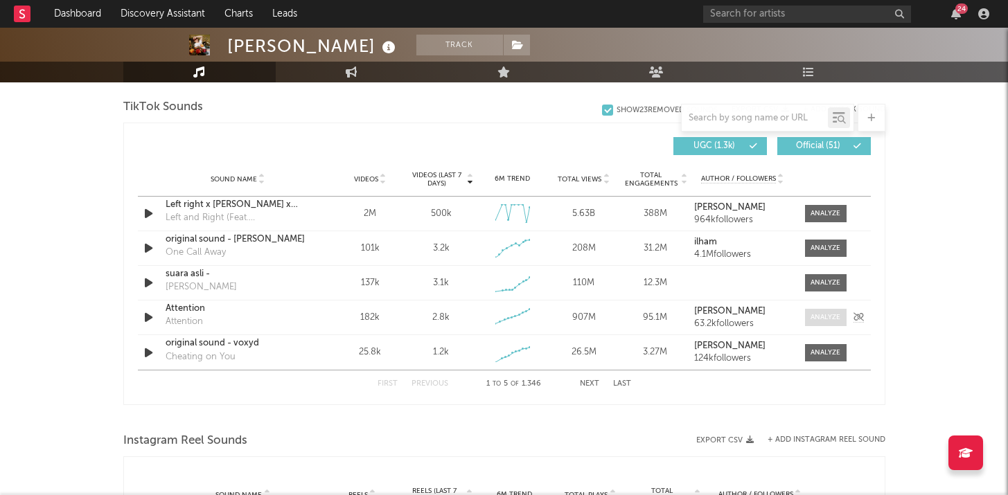
click at [825, 326] on span at bounding box center [826, 317] width 42 height 17
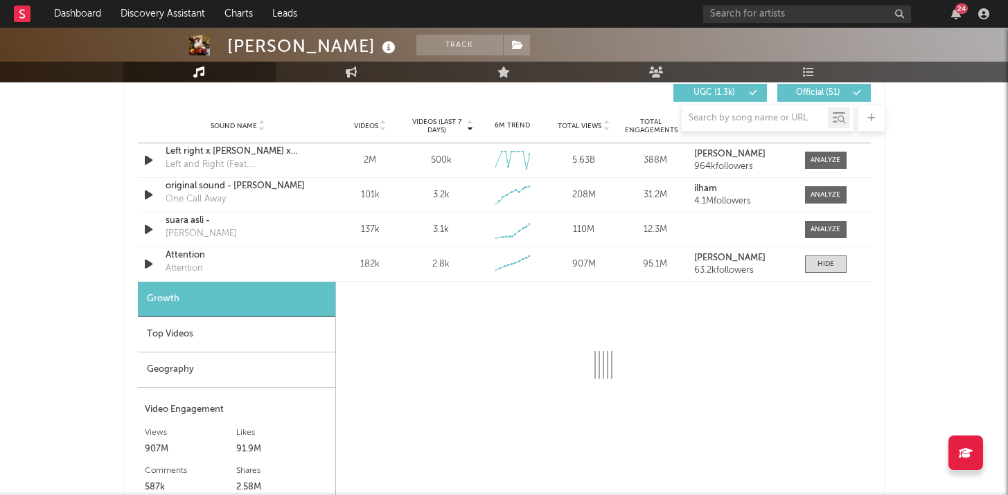
scroll to position [1009, 0]
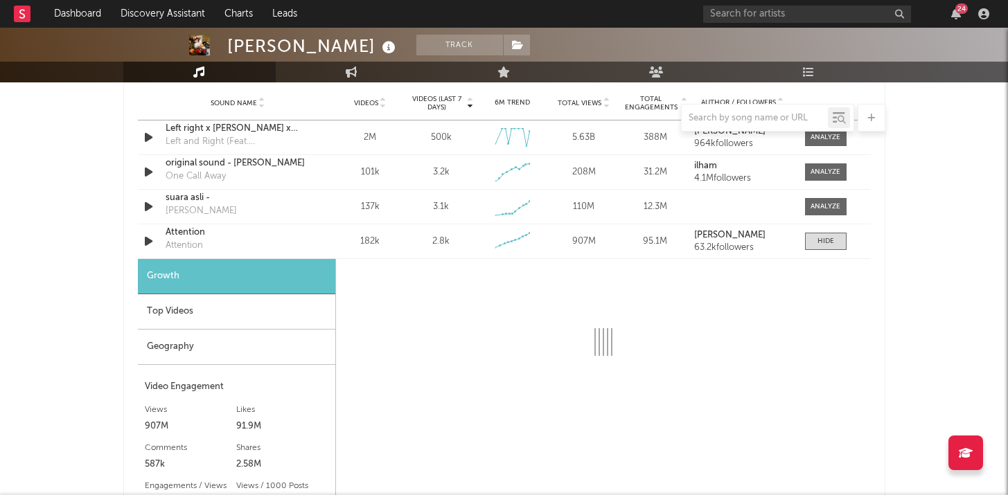
click at [320, 306] on div "Top Videos" at bounding box center [236, 311] width 197 height 35
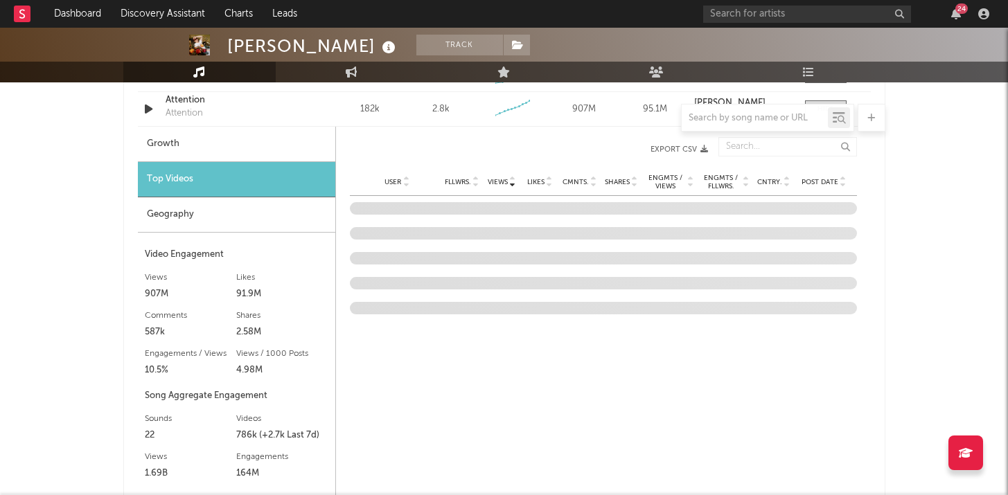
scroll to position [1151, 0]
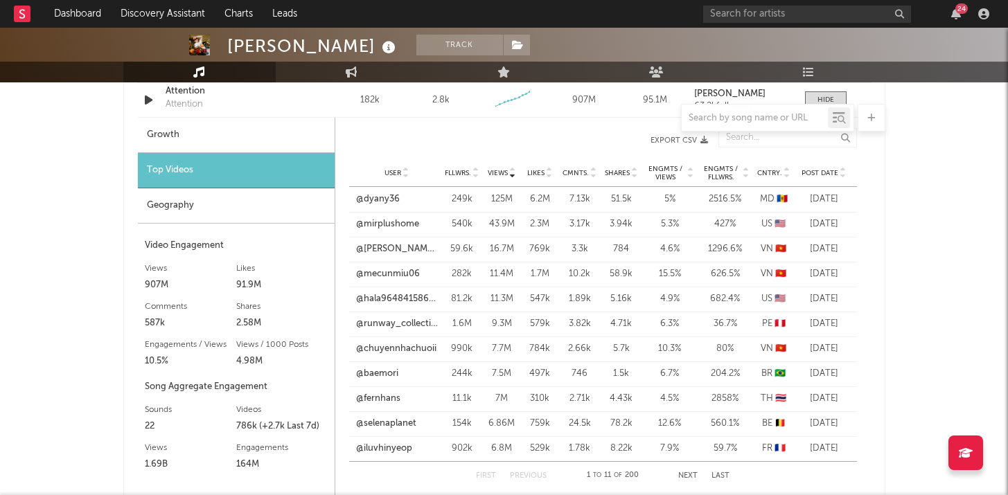
click at [825, 170] on span "Post Date" at bounding box center [819, 173] width 37 height 8
click at [392, 199] on link "@stillinlvwhitu" at bounding box center [387, 200] width 60 height 14
click at [376, 247] on link "@4iczq" at bounding box center [372, 249] width 30 height 14
click at [389, 296] on link "@gibroch" at bounding box center [377, 299] width 40 height 14
click at [386, 397] on link "@cinziavk" at bounding box center [378, 399] width 42 height 14
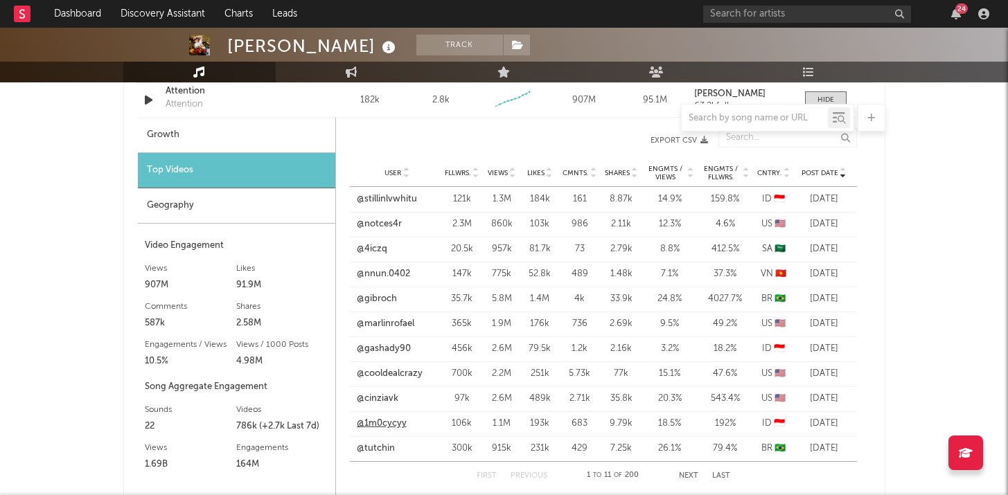
click at [384, 425] on link "@1m0cycyy" at bounding box center [382, 424] width 50 height 14
click at [387, 394] on link "@cinziavk" at bounding box center [378, 399] width 42 height 14
click at [393, 374] on link "@cooldealcrazy" at bounding box center [390, 374] width 66 height 14
click at [377, 252] on link "@4iczq" at bounding box center [372, 249] width 30 height 14
click at [373, 270] on link "@nnun.0402" at bounding box center [383, 274] width 53 height 14
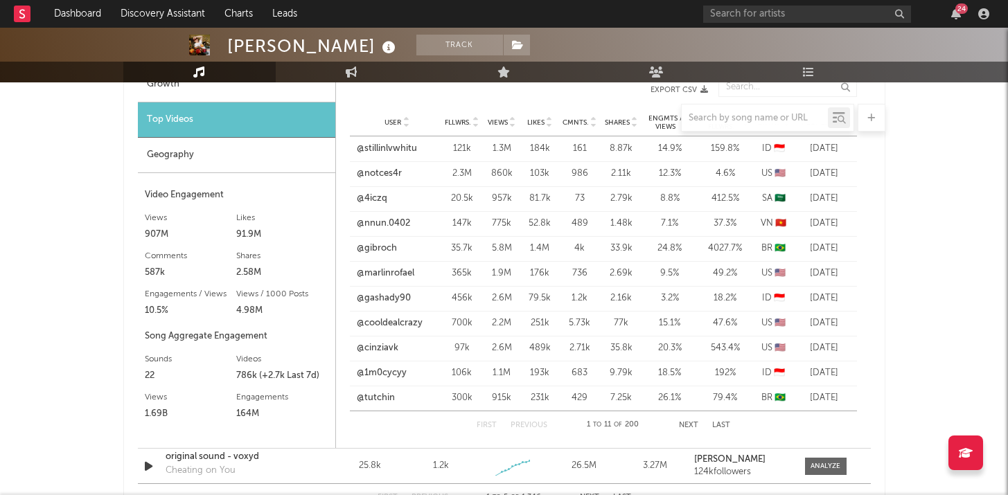
scroll to position [1214, 0]
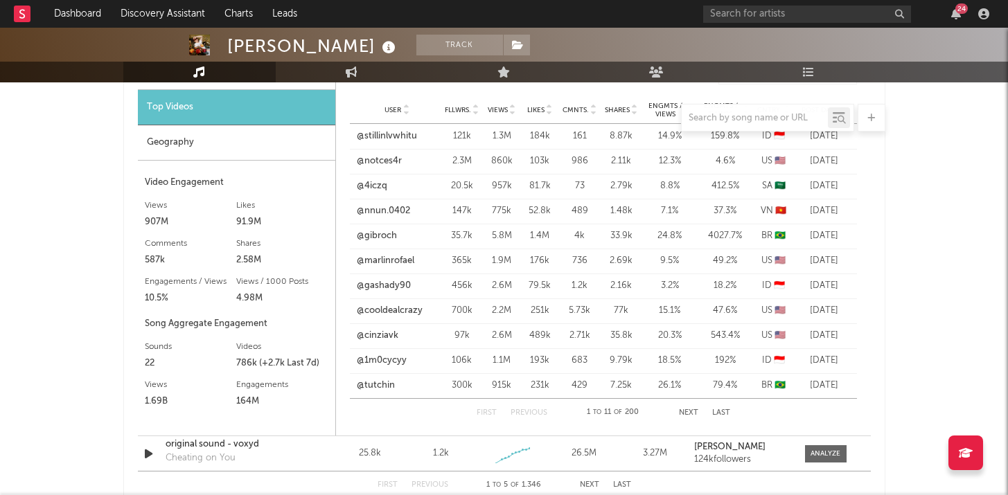
click at [695, 415] on button "Next" at bounding box center [688, 413] width 19 height 8
click at [681, 415] on button "Next" at bounding box center [687, 413] width 19 height 8
click at [389, 159] on link "@jeeoncxz" at bounding box center [378, 161] width 45 height 14
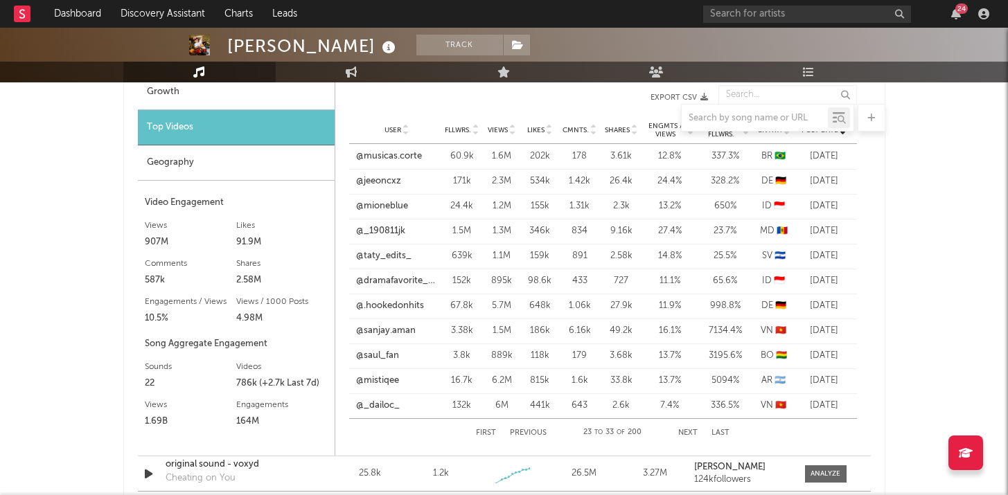
scroll to position [1193, 0]
click at [387, 312] on link "@.hookedonhits" at bounding box center [390, 307] width 68 height 14
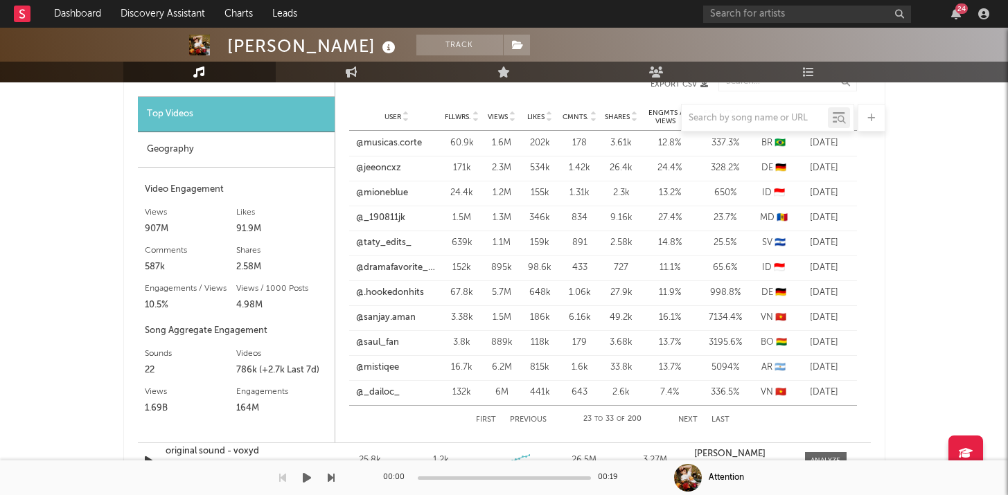
scroll to position [1207, 0]
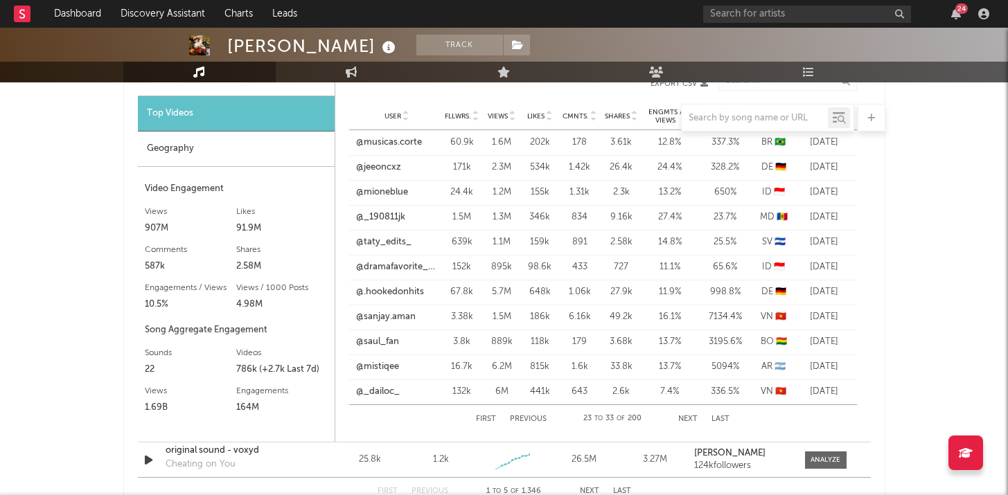
click at [181, 148] on div "Geography" at bounding box center [236, 149] width 197 height 35
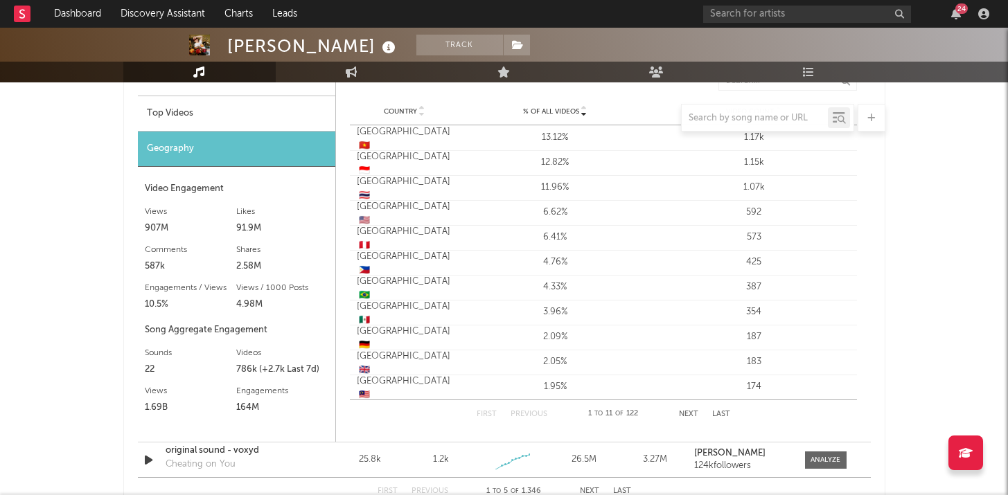
click at [368, 332] on div "Germany 🇩🇪" at bounding box center [405, 338] width 96 height 27
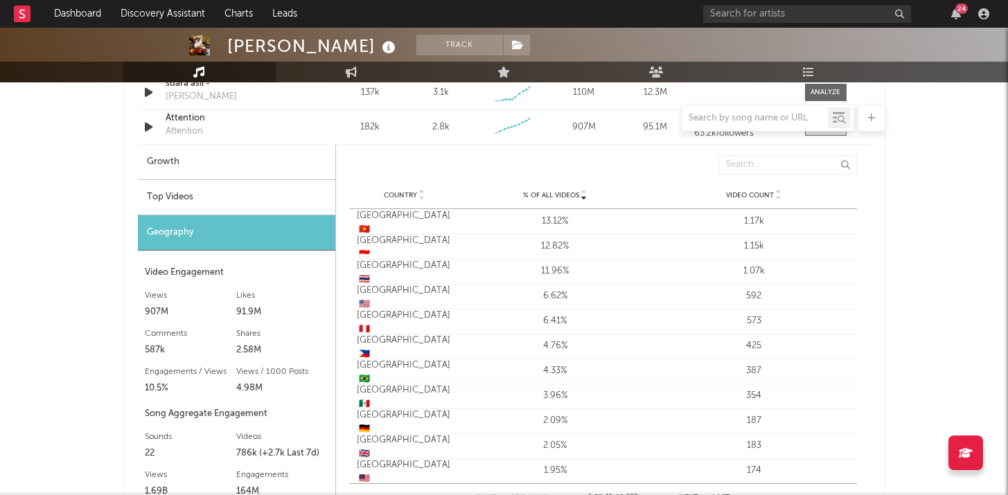
scroll to position [1118, 0]
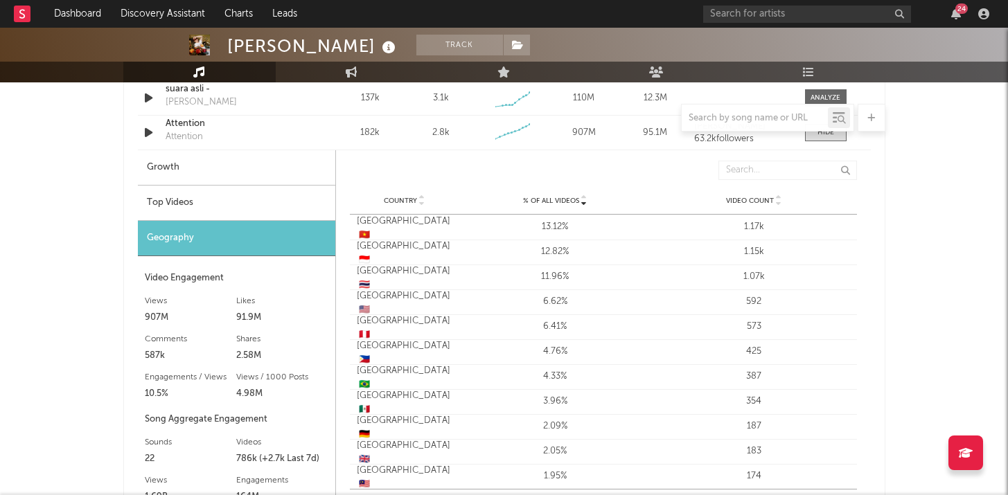
click at [234, 208] on div "Top Videos" at bounding box center [236, 203] width 197 height 35
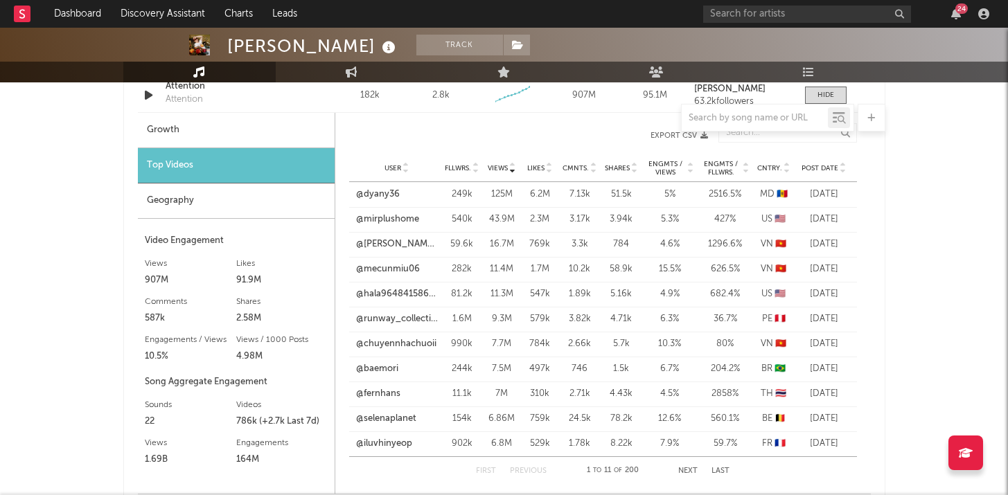
scroll to position [1146, 0]
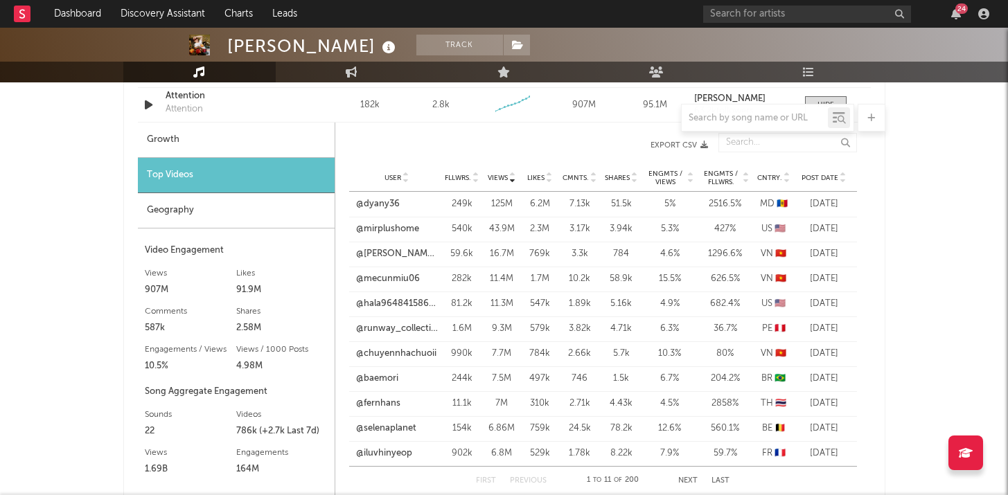
click at [837, 177] on span "Post Date" at bounding box center [819, 178] width 37 height 8
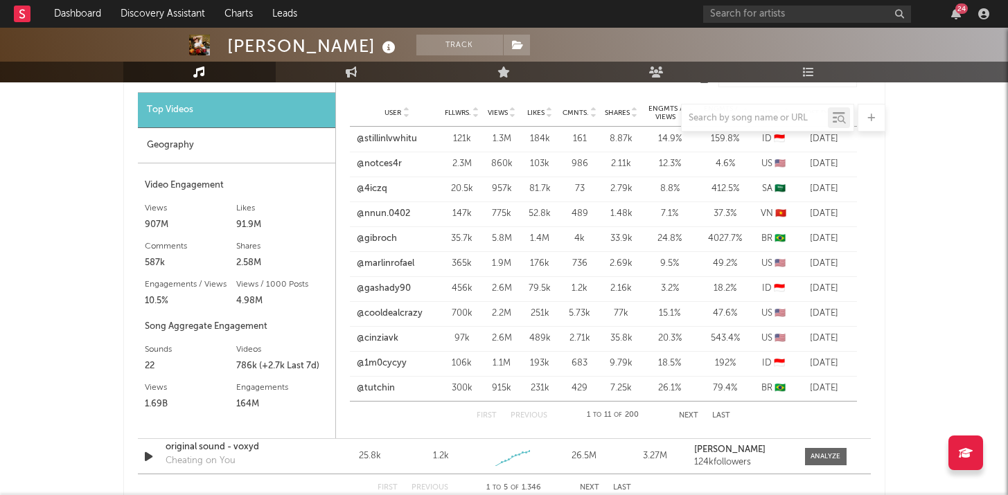
scroll to position [1248, 0]
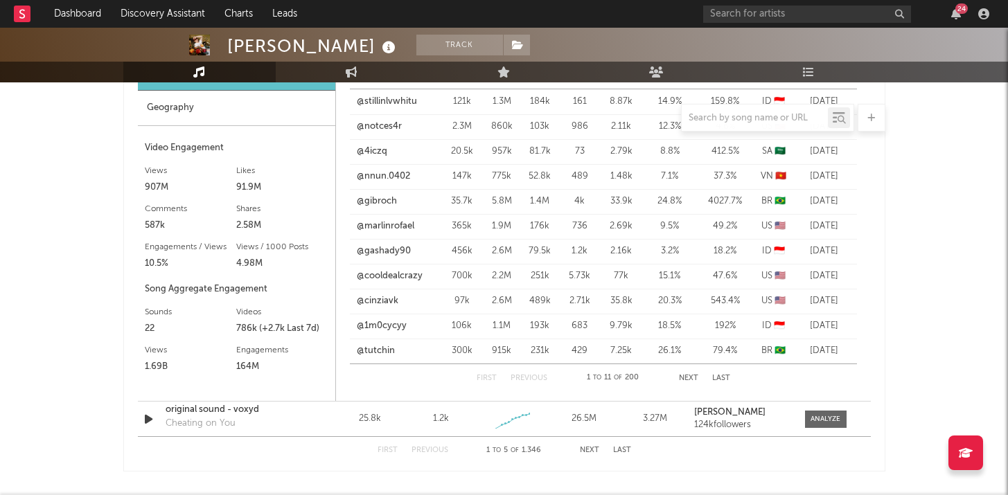
click at [689, 381] on button "Next" at bounding box center [688, 379] width 19 height 8
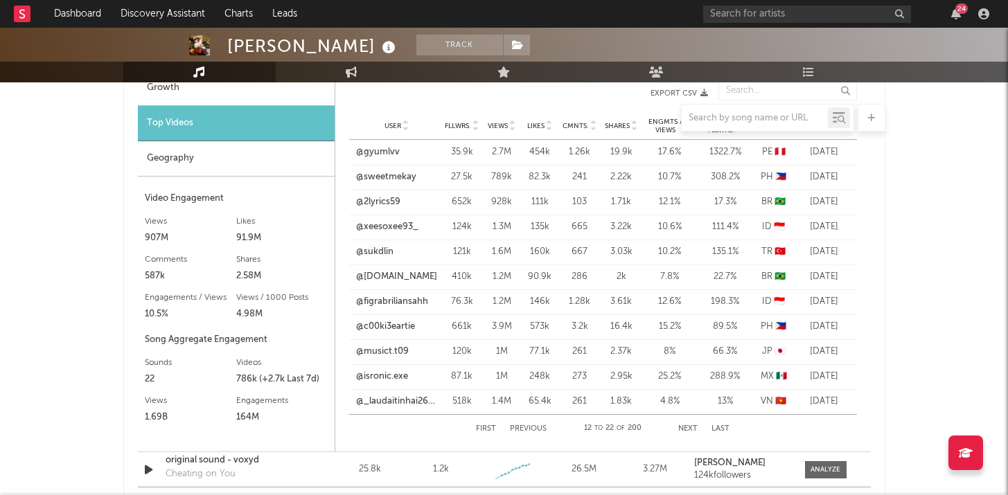
scroll to position [1195, 0]
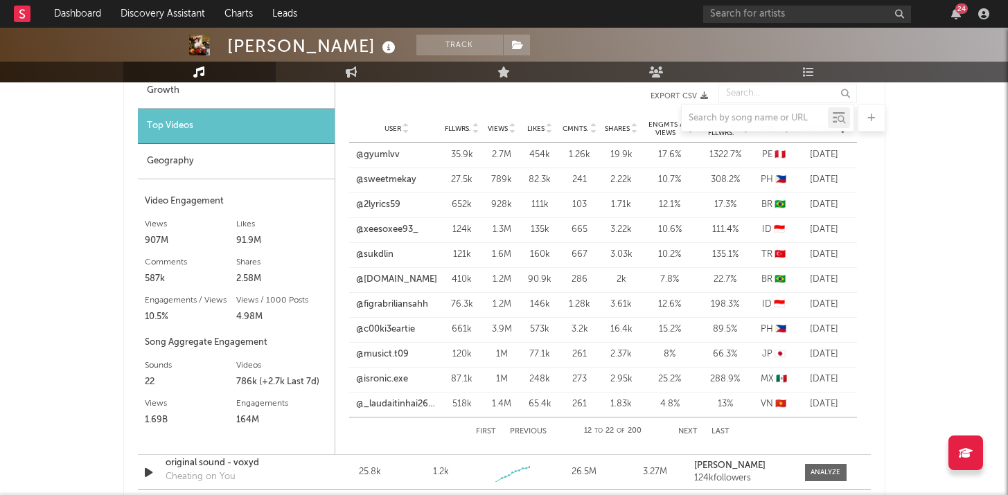
click at [686, 437] on div "First Previous 12 to 22 of 200 Next Last" at bounding box center [603, 432] width 254 height 28
click at [687, 426] on div "First Previous 12 to 22 of 200 Next Last" at bounding box center [603, 432] width 254 height 28
click at [690, 431] on button "Next" at bounding box center [687, 432] width 19 height 8
click at [691, 431] on button "Next" at bounding box center [687, 432] width 19 height 8
click at [534, 433] on button "Previous" at bounding box center [528, 432] width 37 height 8
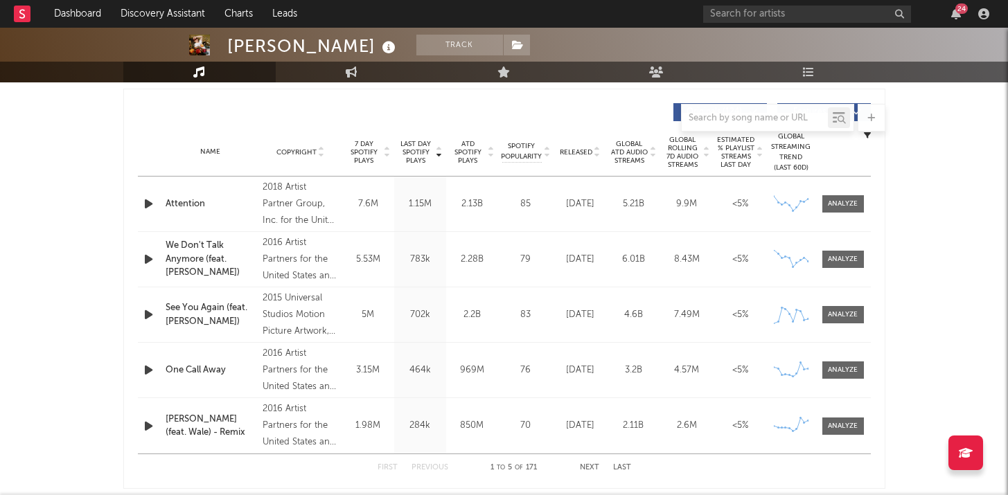
scroll to position [517, 0]
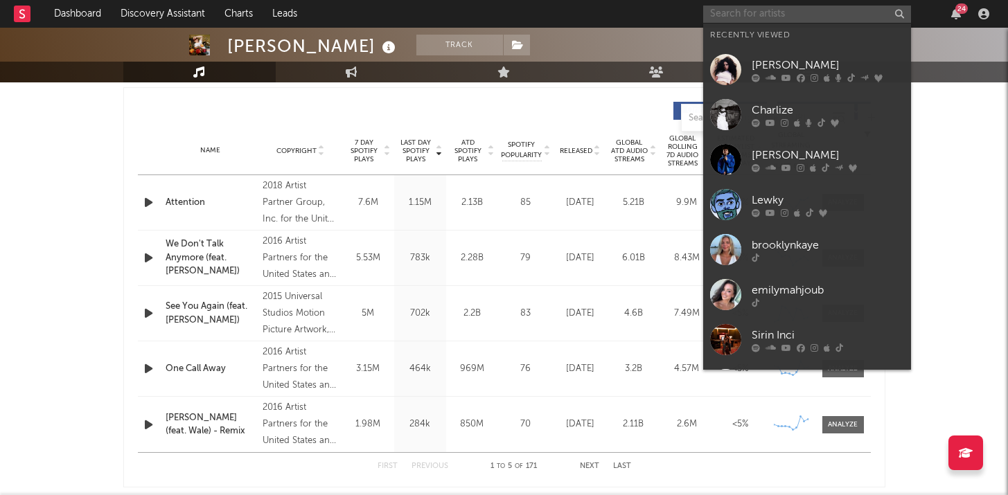
click at [773, 10] on input "text" at bounding box center [807, 14] width 208 height 17
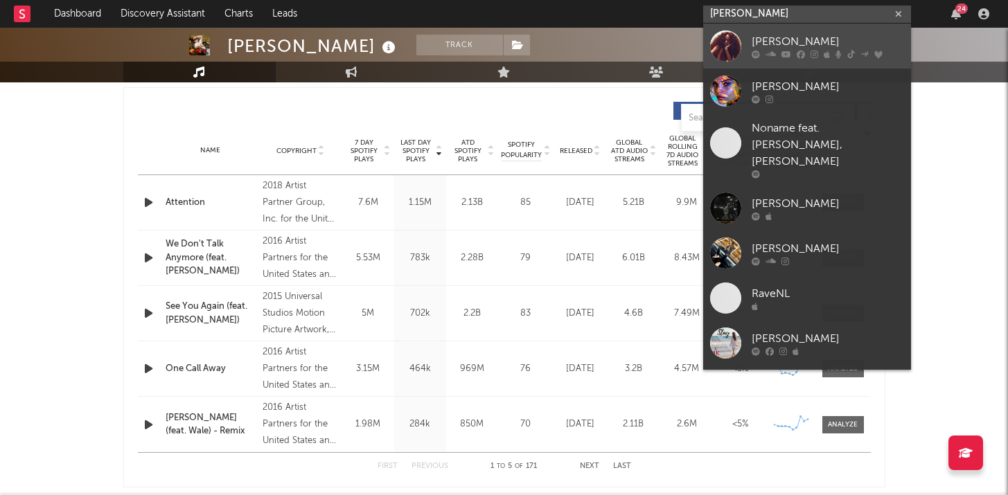
type input "[PERSON_NAME]"
click at [792, 44] on div "[PERSON_NAME]" at bounding box center [828, 41] width 152 height 17
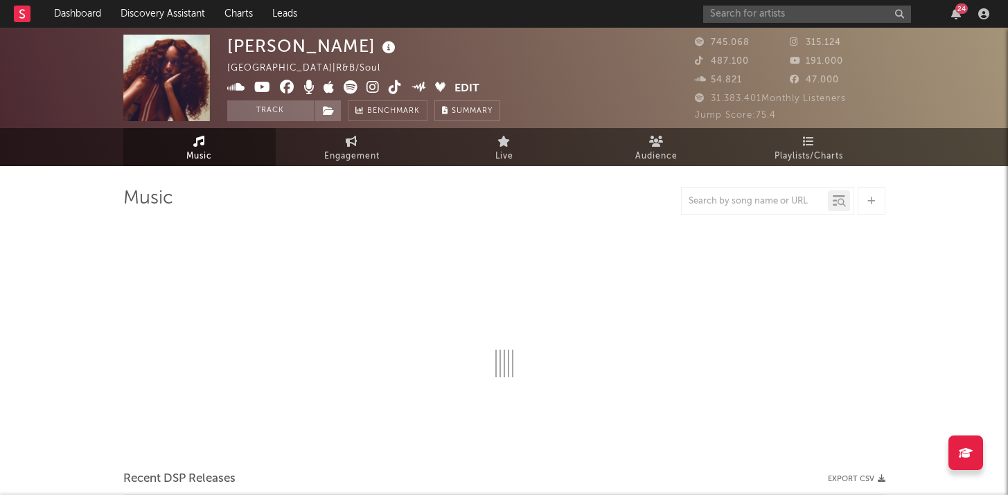
select select "6m"
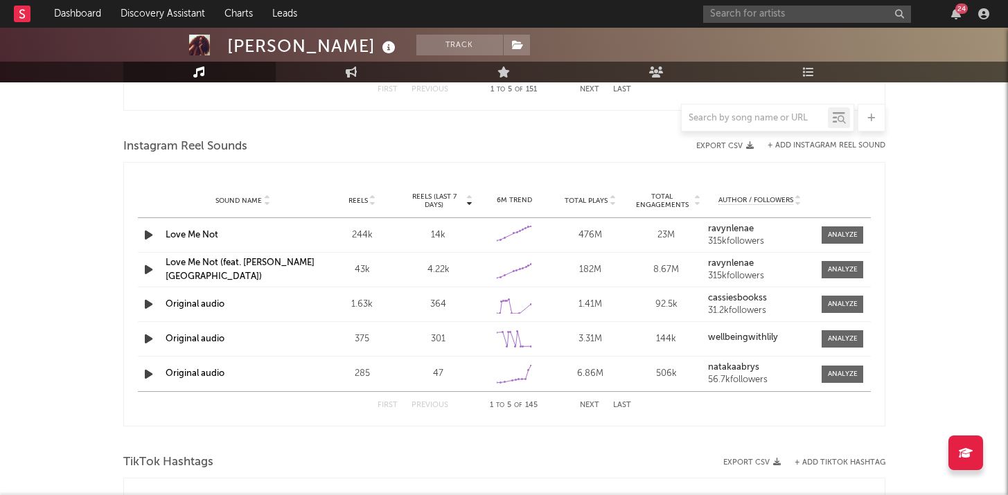
scroll to position [1230, 0]
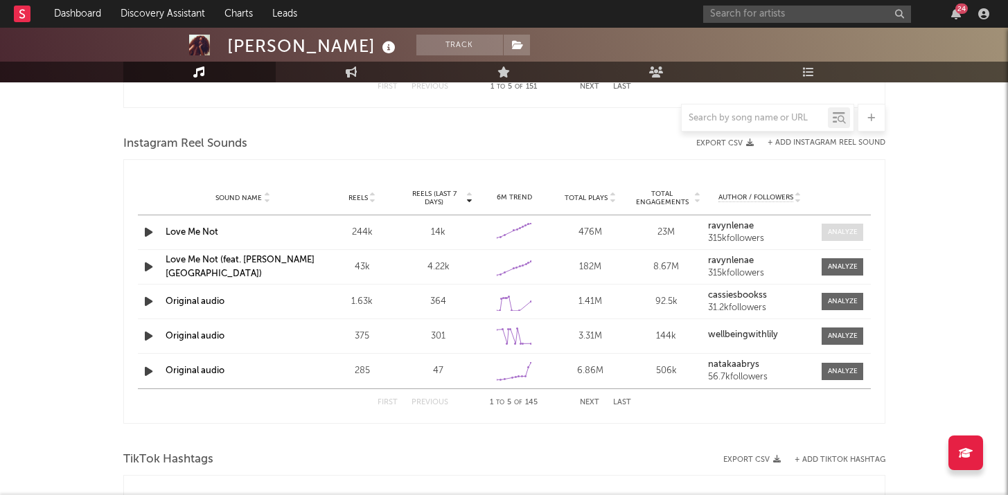
click at [833, 233] on div at bounding box center [843, 232] width 30 height 10
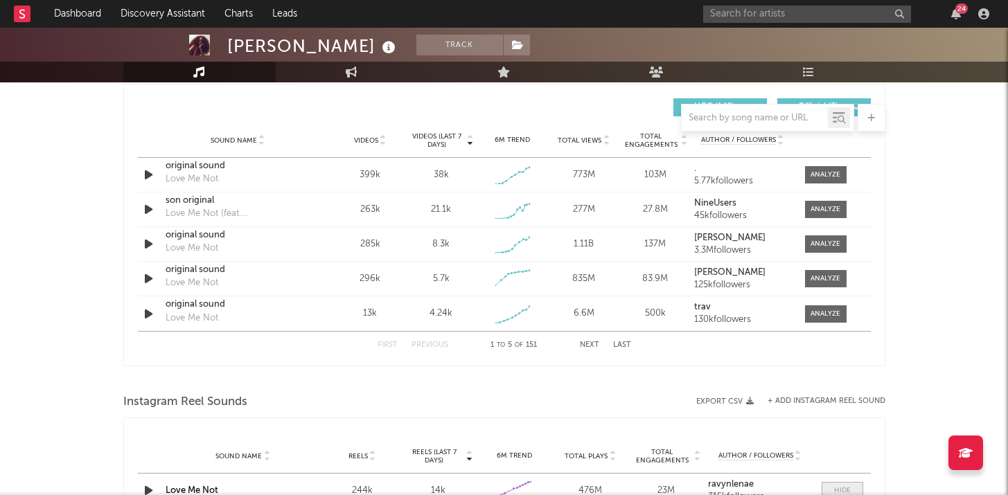
scroll to position [971, 0]
select select "6m"
click at [825, 174] on div at bounding box center [825, 175] width 30 height 10
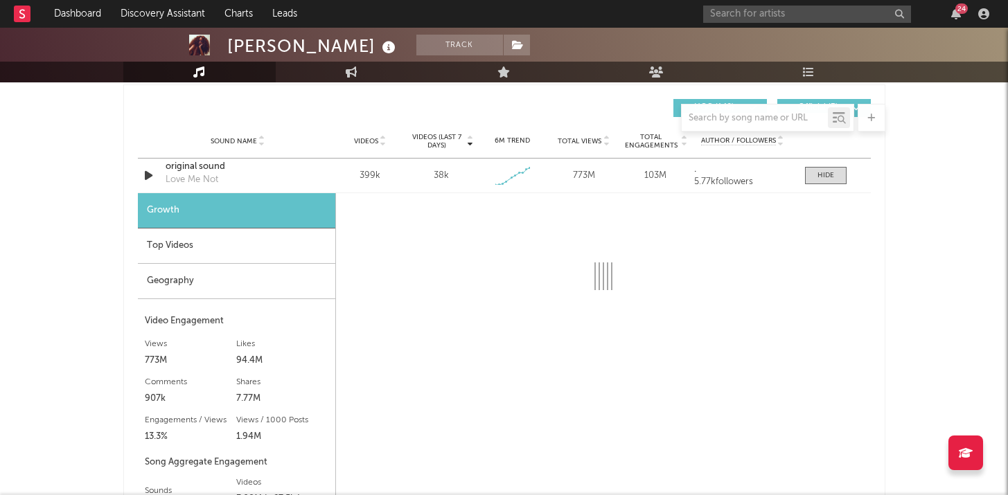
select select "1w"
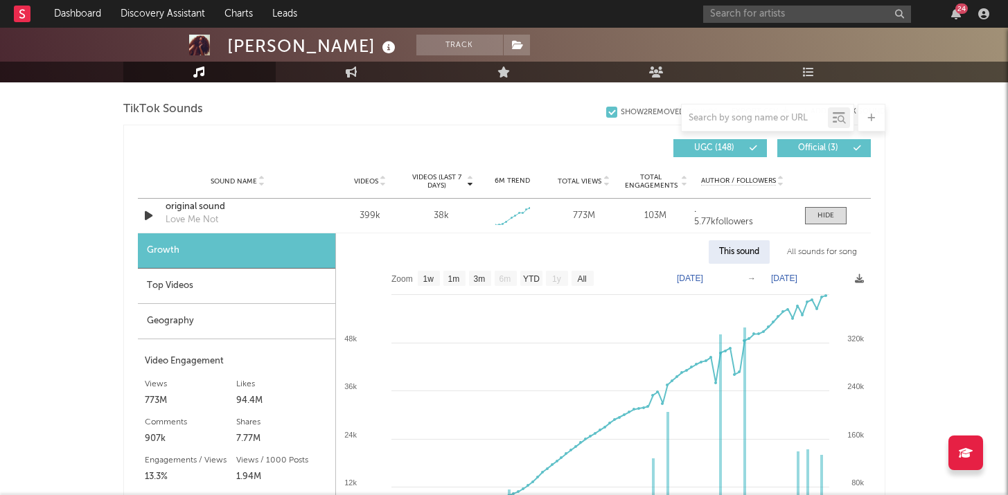
scroll to position [874, 0]
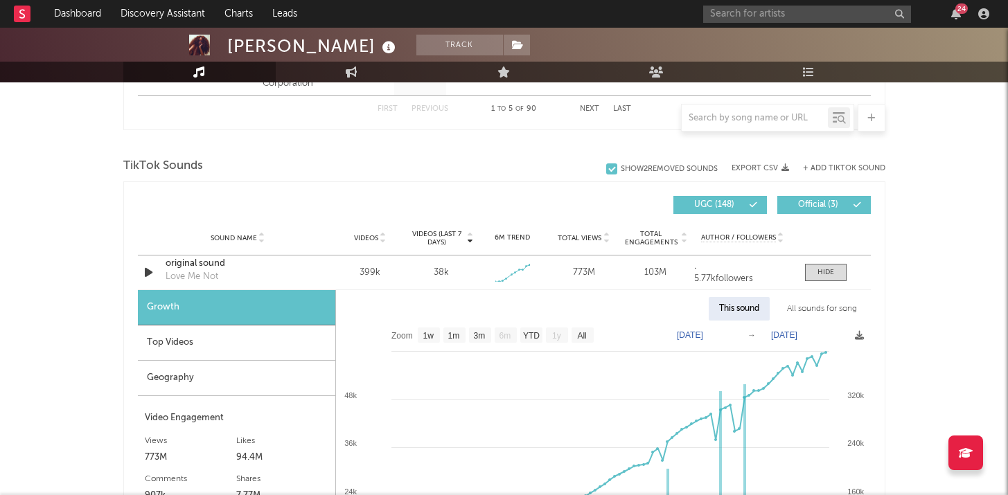
click at [255, 344] on div "Top Videos" at bounding box center [236, 343] width 197 height 35
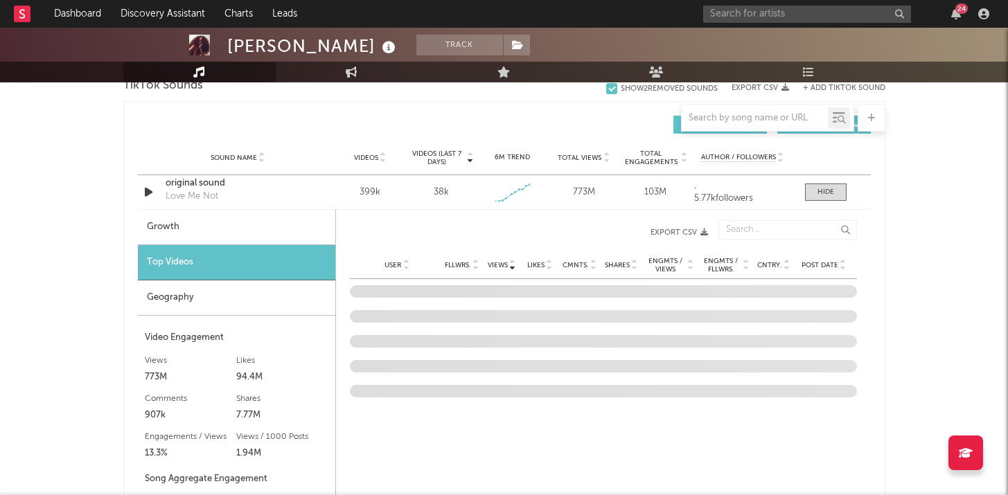
scroll to position [957, 0]
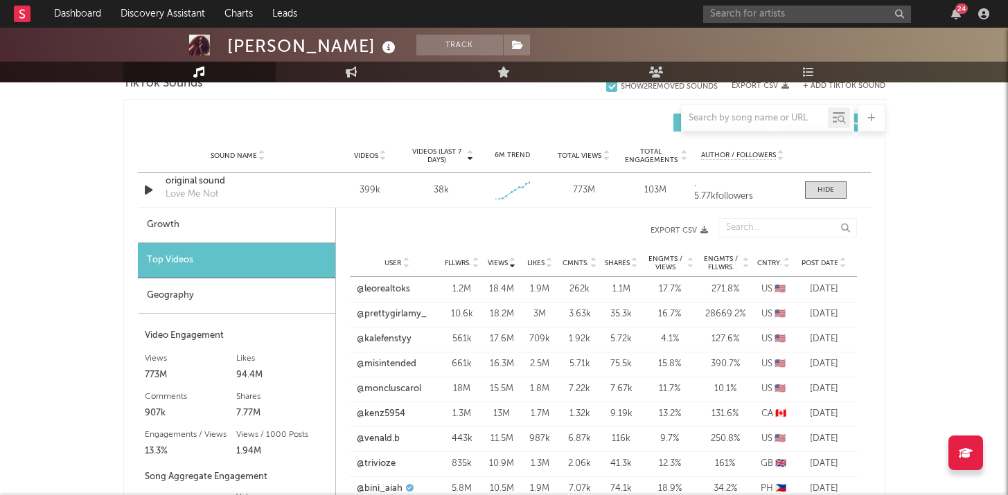
click at [282, 298] on div "Geography" at bounding box center [236, 295] width 197 height 35
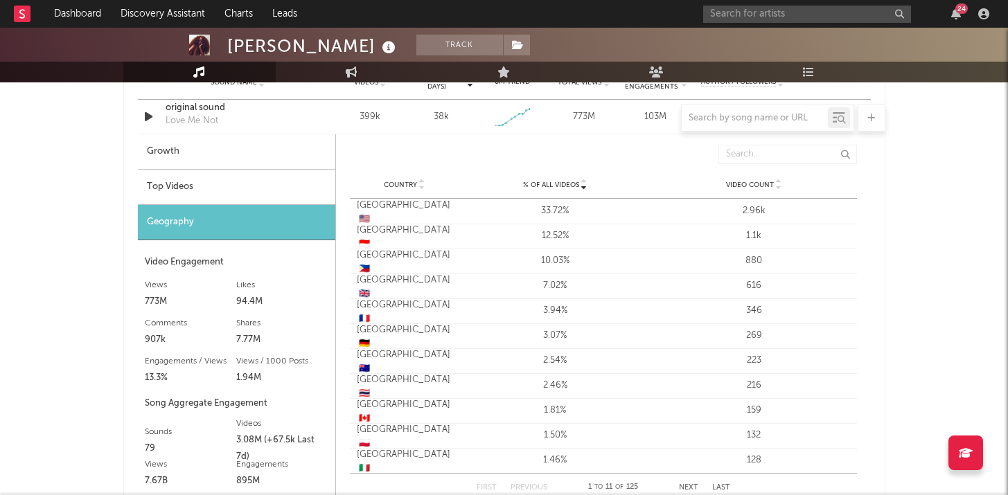
scroll to position [1032, 0]
click at [279, 194] on div "Top Videos" at bounding box center [236, 185] width 197 height 35
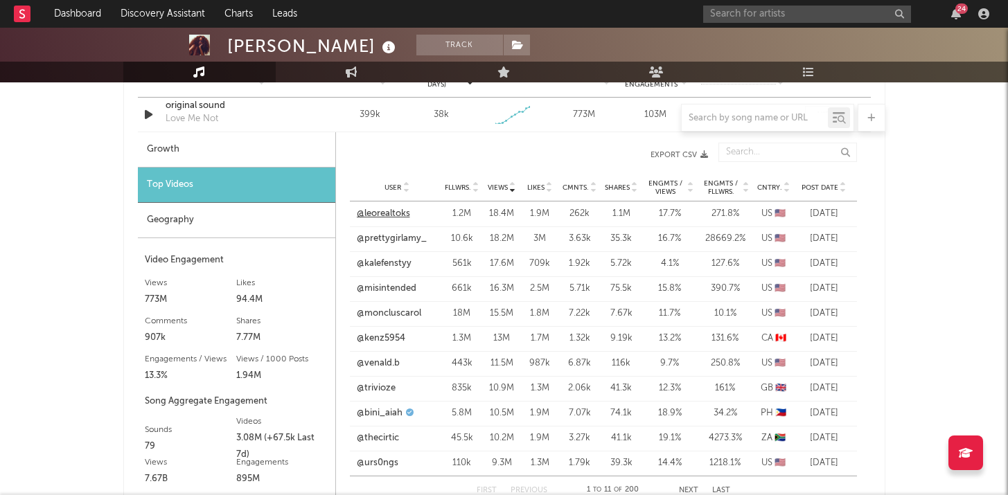
click at [369, 215] on link "@leorealtoks" at bounding box center [383, 214] width 53 height 14
click at [411, 242] on link "@prettygirlamy_" at bounding box center [392, 239] width 70 height 14
click at [377, 263] on link "@kalefenstyy" at bounding box center [384, 264] width 55 height 14
click at [402, 292] on link "@misintended" at bounding box center [387, 289] width 60 height 14
click at [409, 305] on div "User @moncluscarol Fllwrs. 18M Views 15.5M Likes 1.8M Cmnts. 7.22k Shares 7.67k…" at bounding box center [603, 313] width 507 height 25
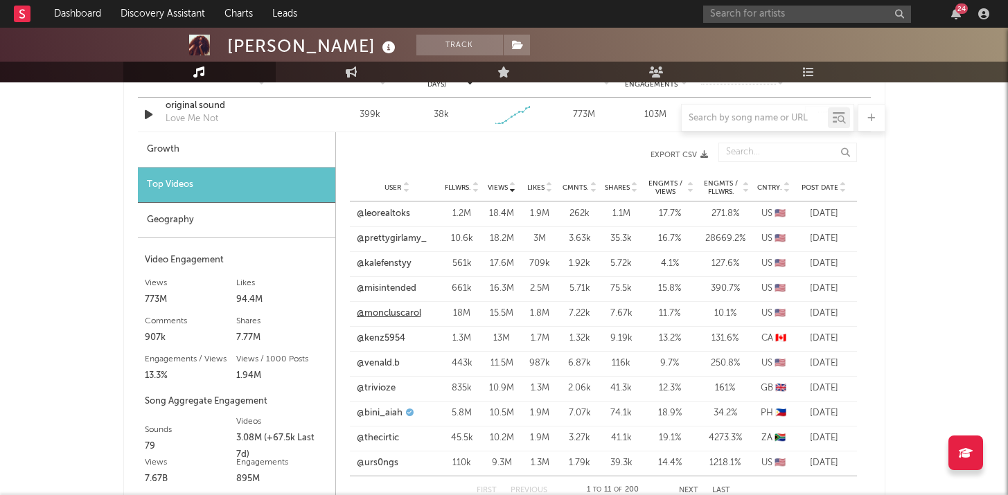
click at [409, 310] on link "@moncluscarol" at bounding box center [389, 314] width 64 height 14
